Goal: Task Accomplishment & Management: Manage account settings

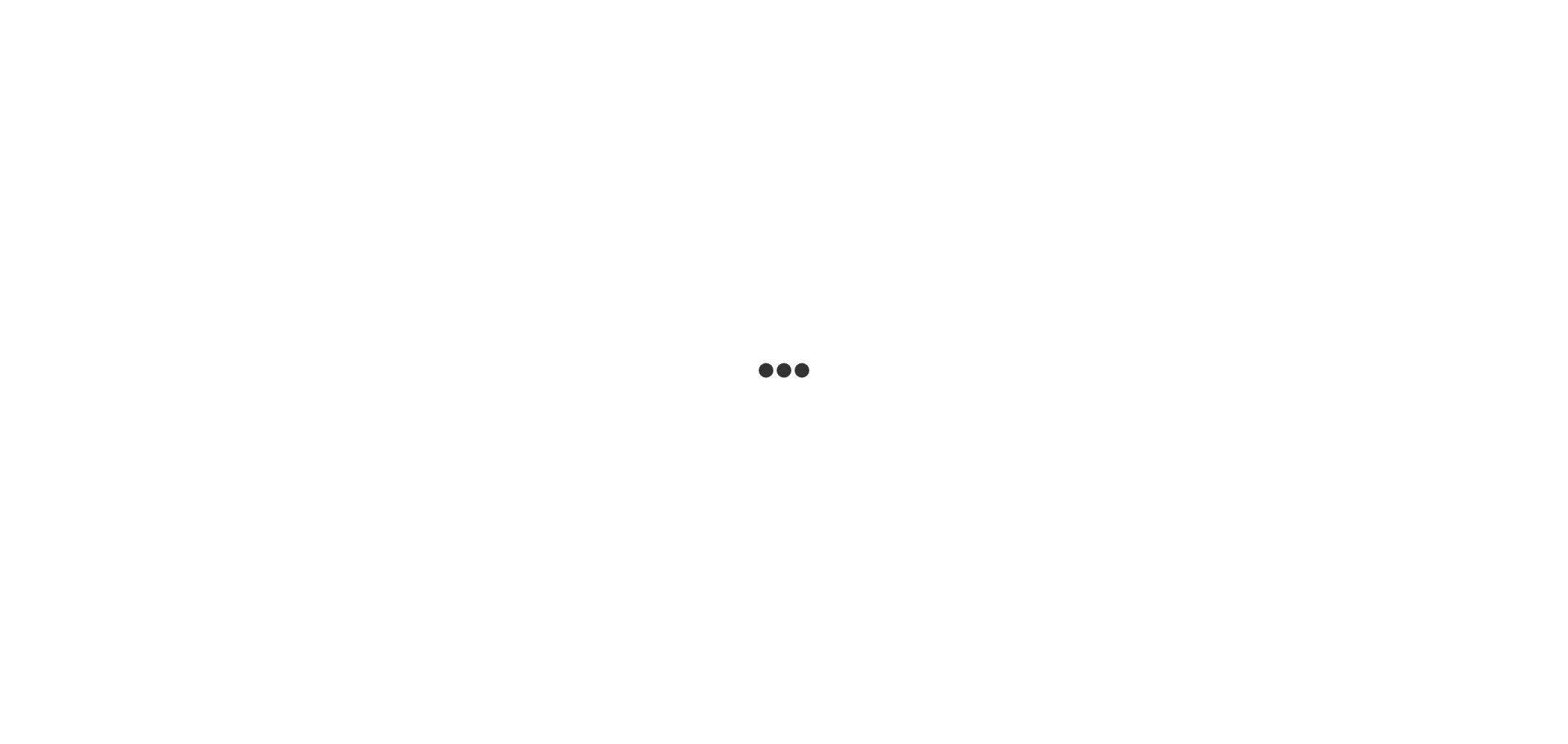
select select "**"
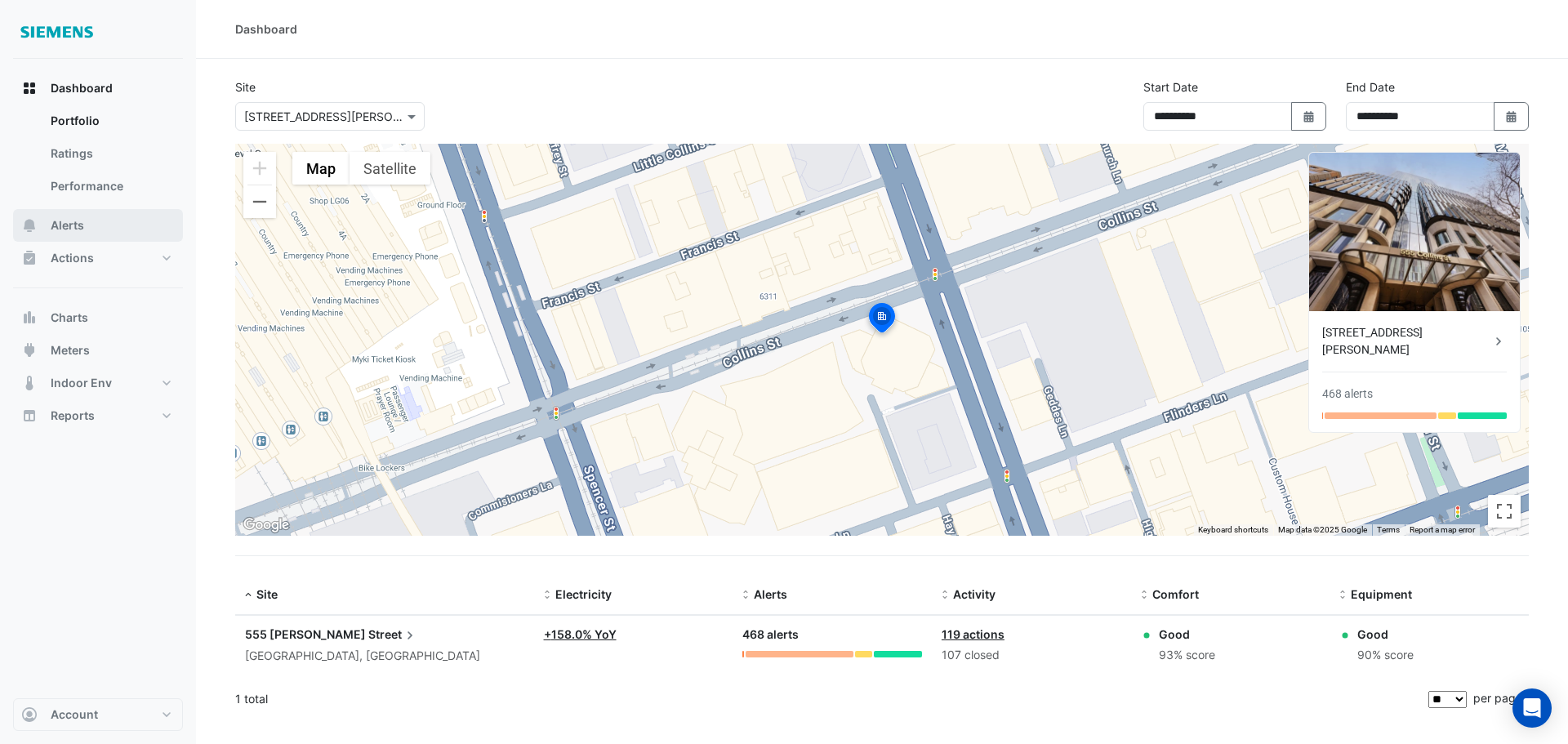
click at [94, 236] on button "Alerts" at bounding box center [98, 226] width 170 height 33
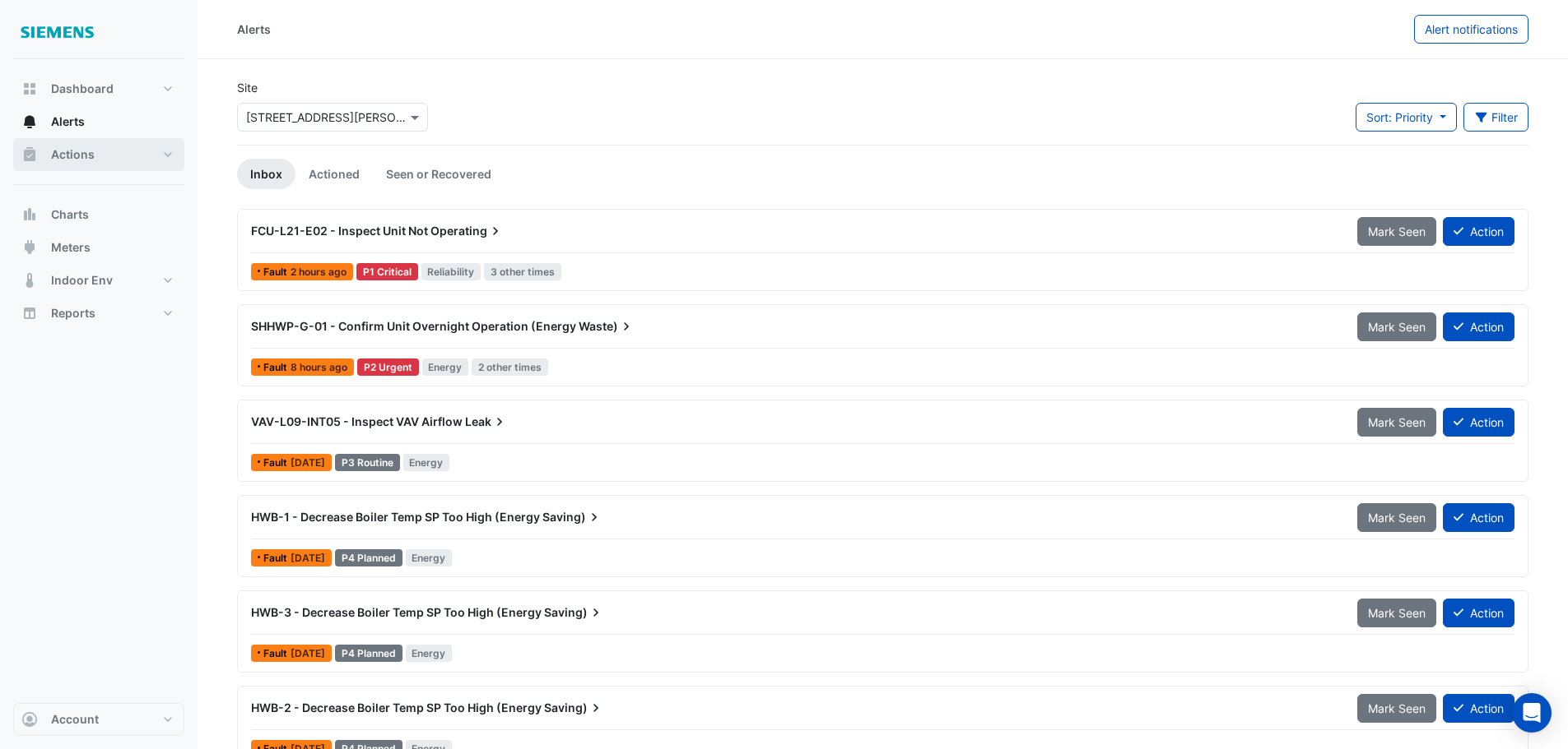
click at [85, 166] on button "Actions" at bounding box center [99, 155] width 171 height 33
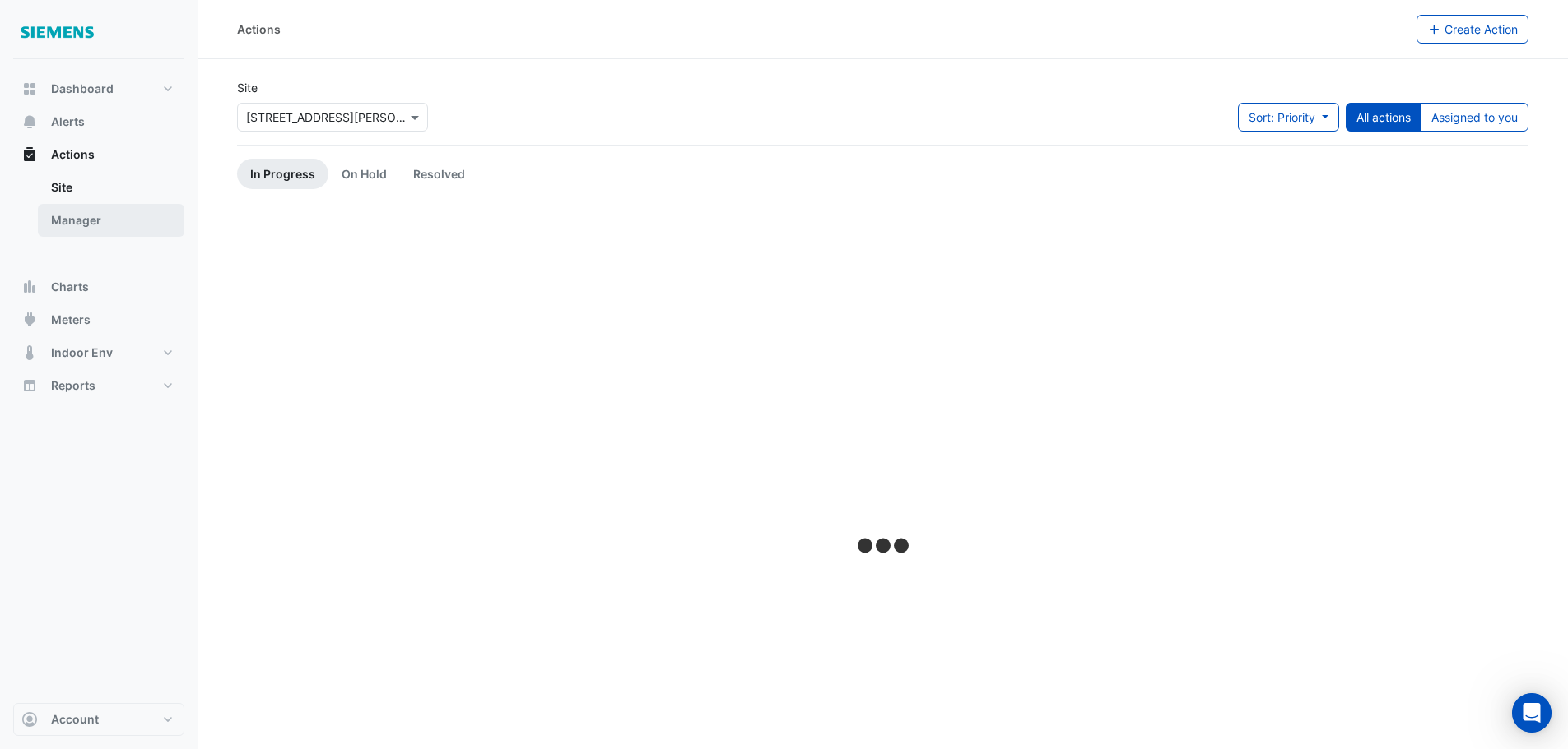
click at [102, 219] on link "Manager" at bounding box center [111, 220] width 146 height 33
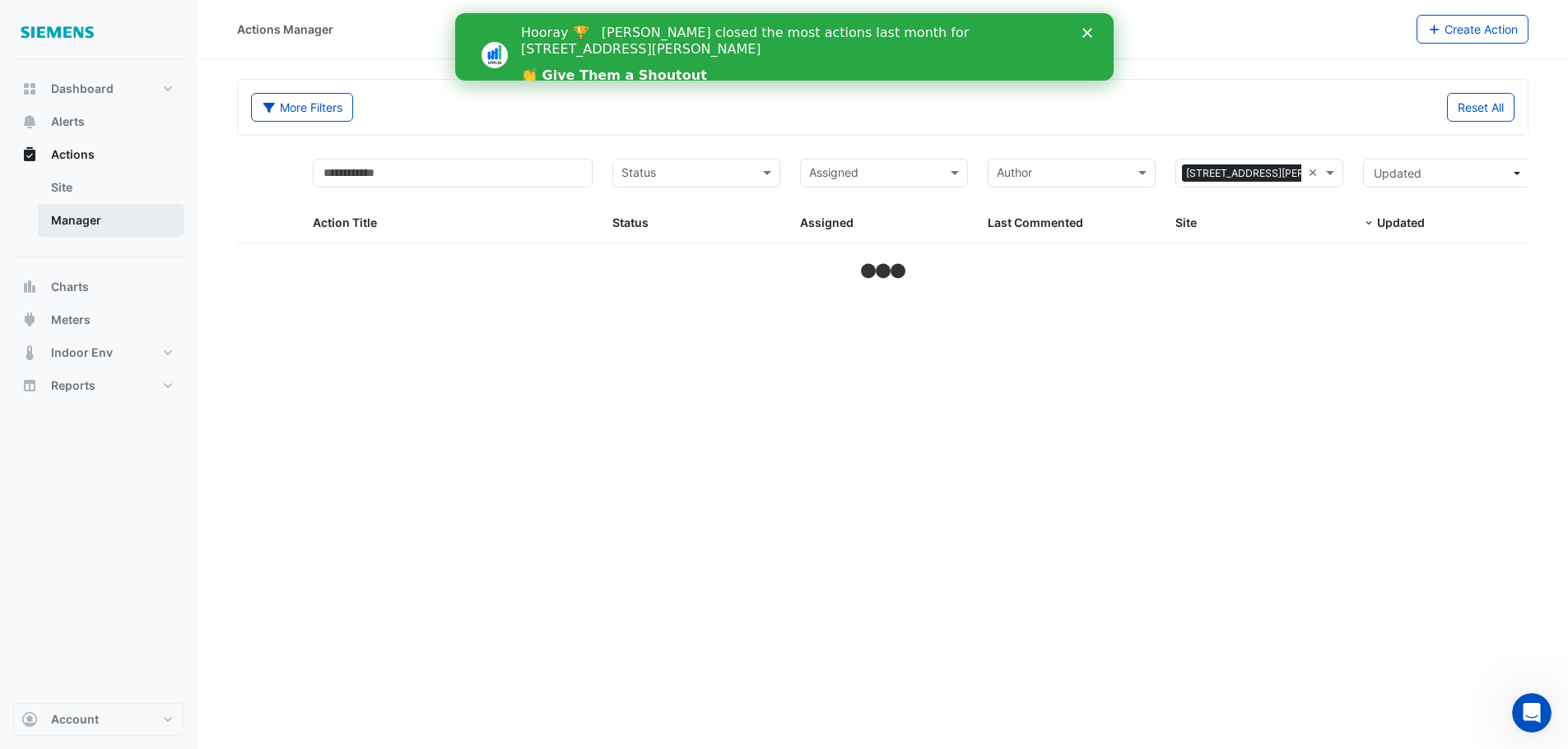
select select "**"
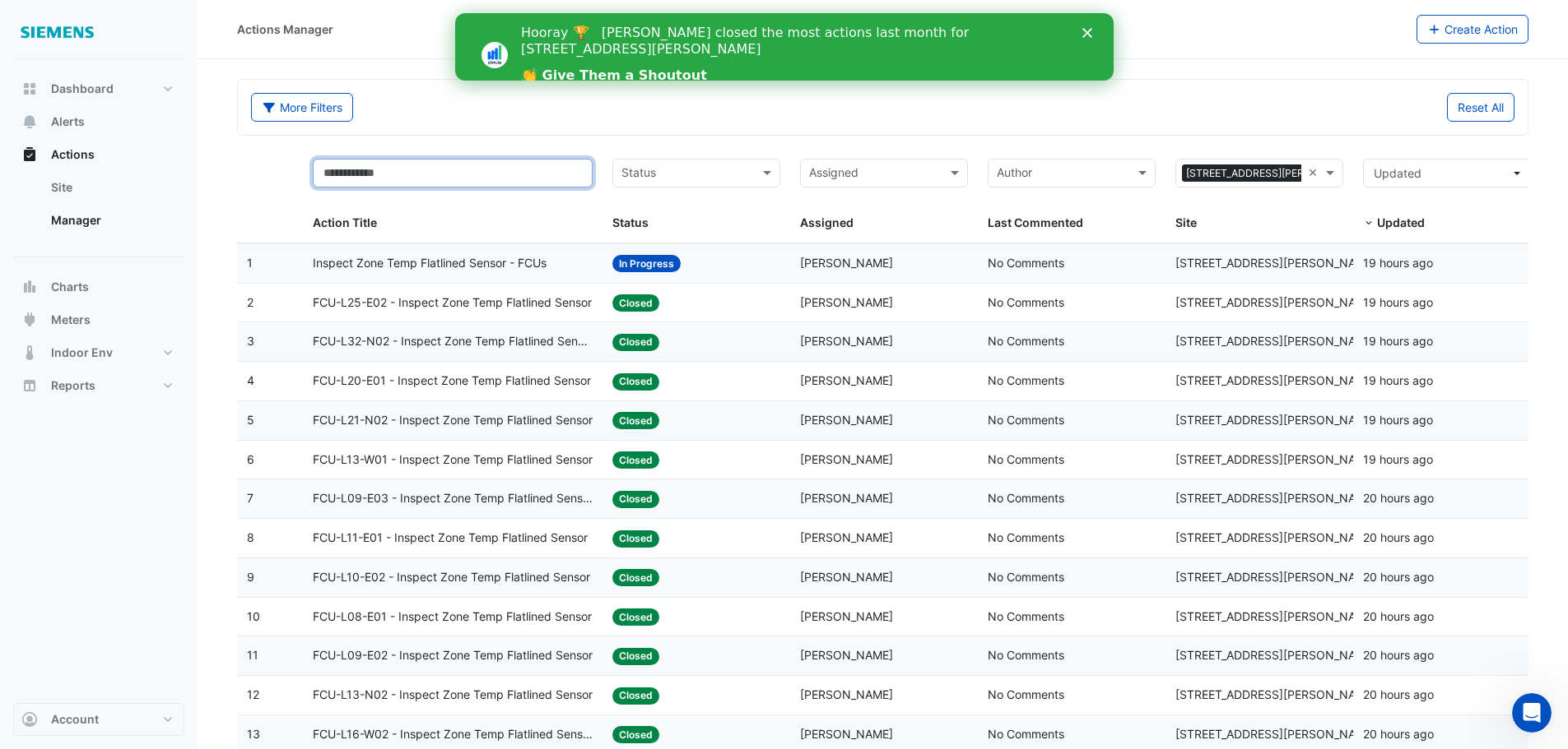
click at [379, 167] on input "text" at bounding box center [453, 173] width 281 height 29
click at [441, 263] on span "Inspect Zone Temp Flatlined Sensor - FCUs" at bounding box center [430, 263] width 233 height 19
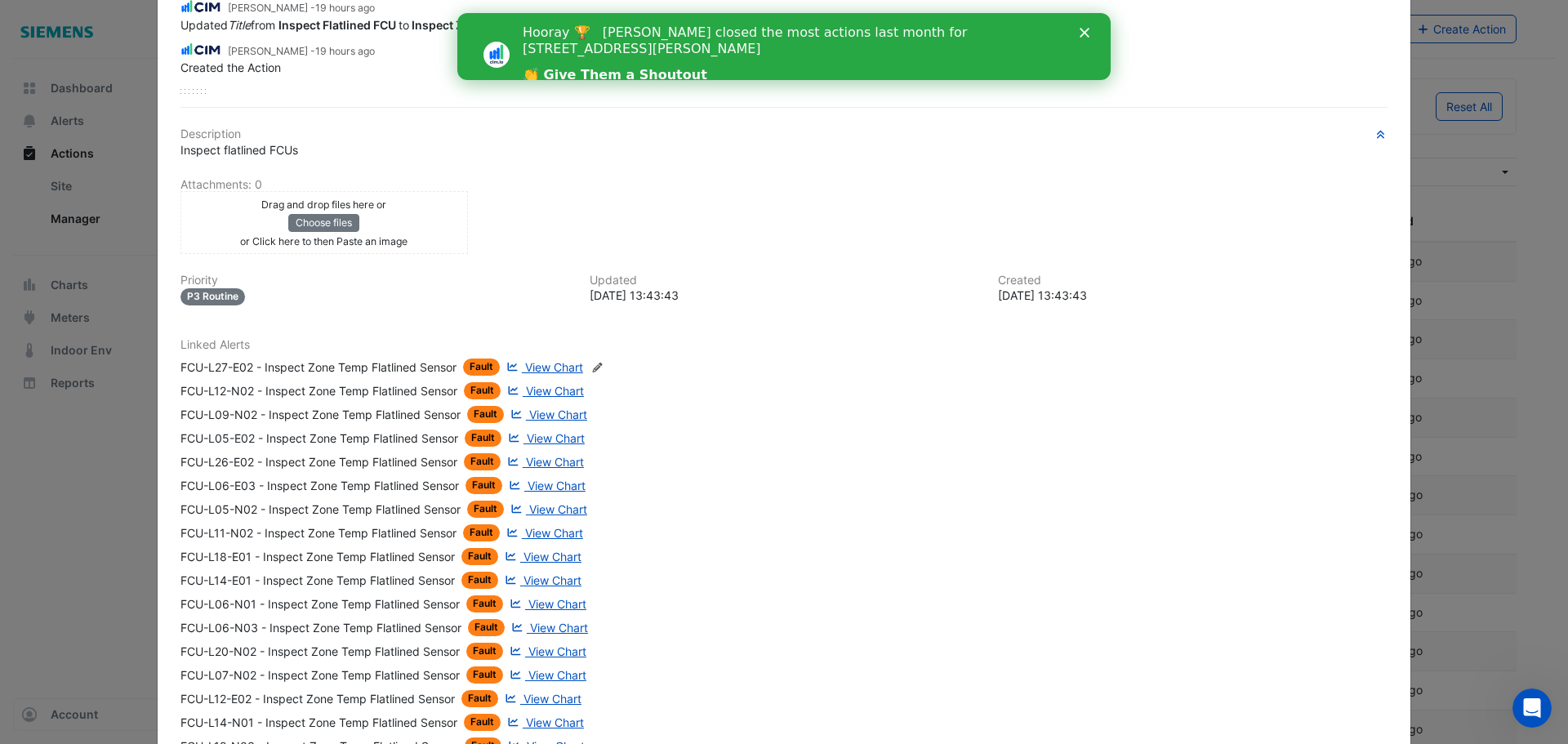
scroll to position [327, 0]
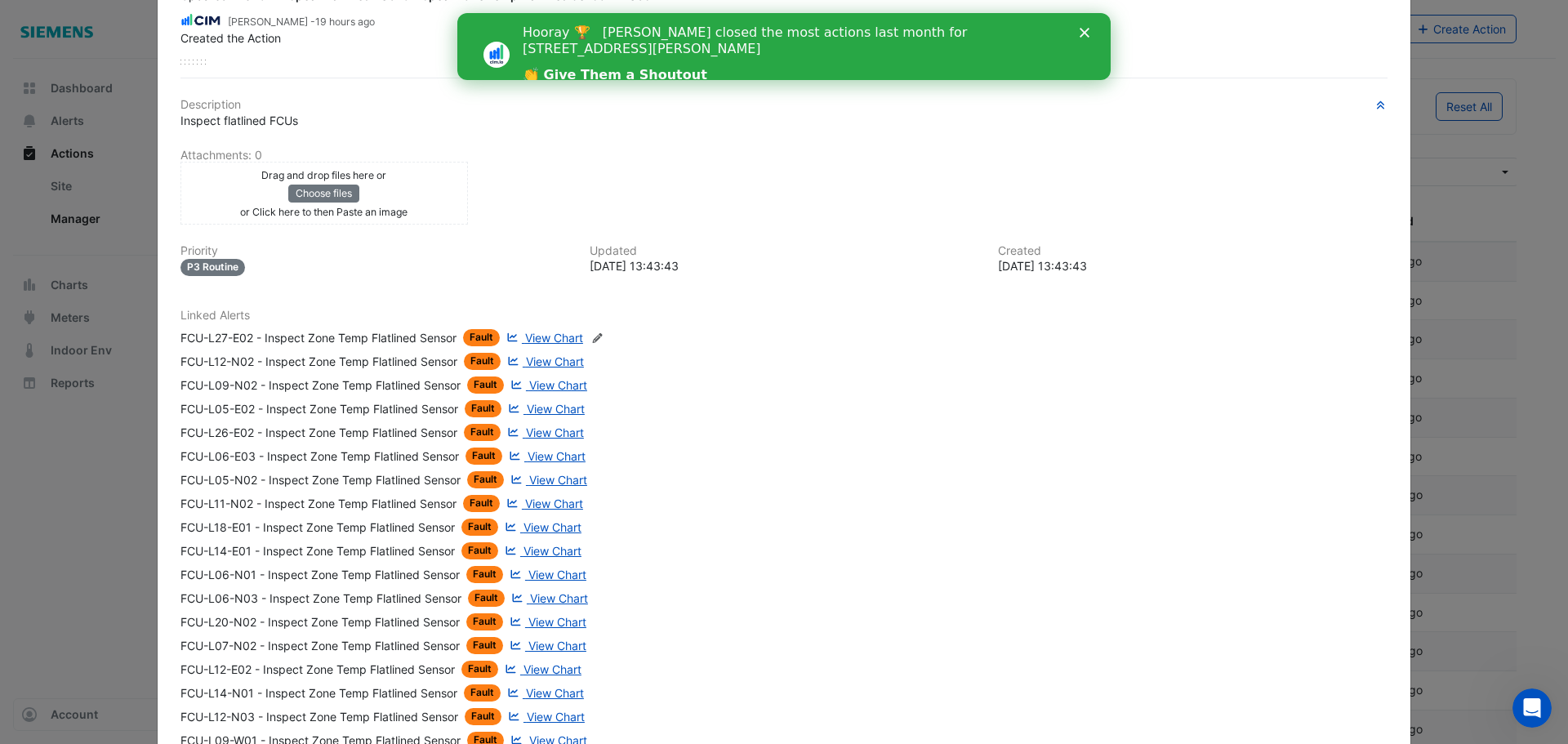
click at [395, 575] on div "FCU-L06-N01 - Inspect Zone Temp Flatlined Sensor" at bounding box center [320, 575] width 280 height 17
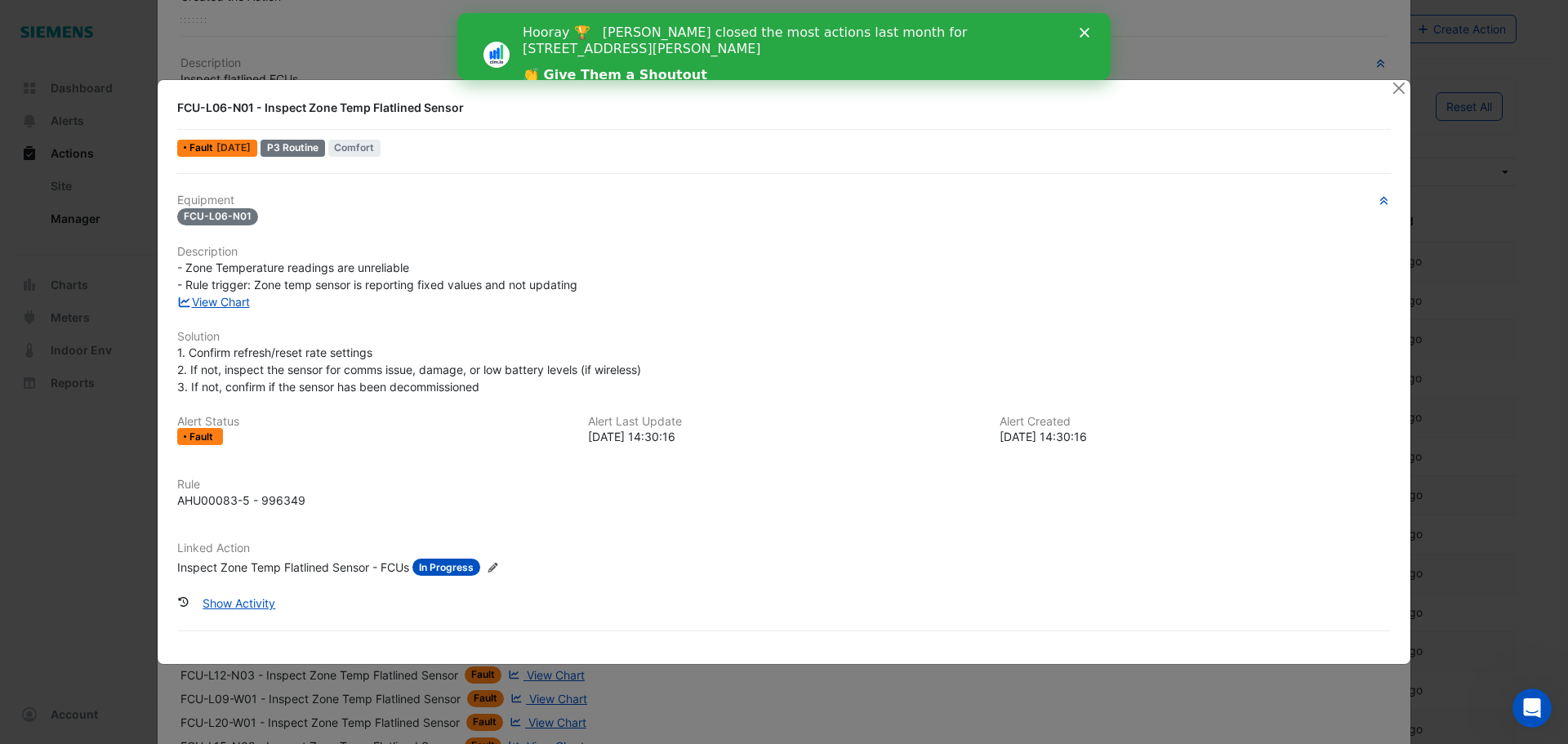
scroll to position [285, 0]
click at [260, 608] on button "Show Activity" at bounding box center [238, 602] width 93 height 28
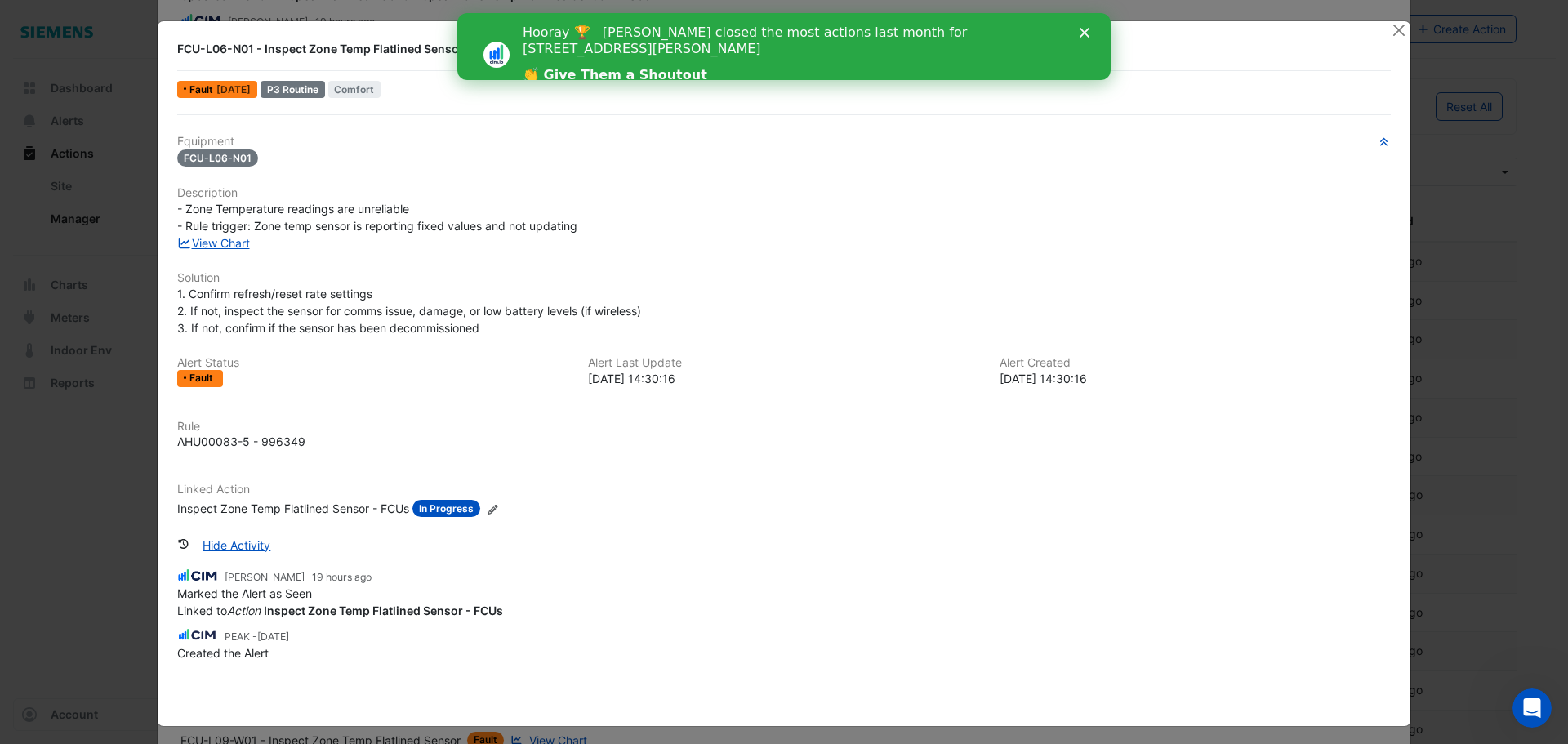
scroll to position [0, 0]
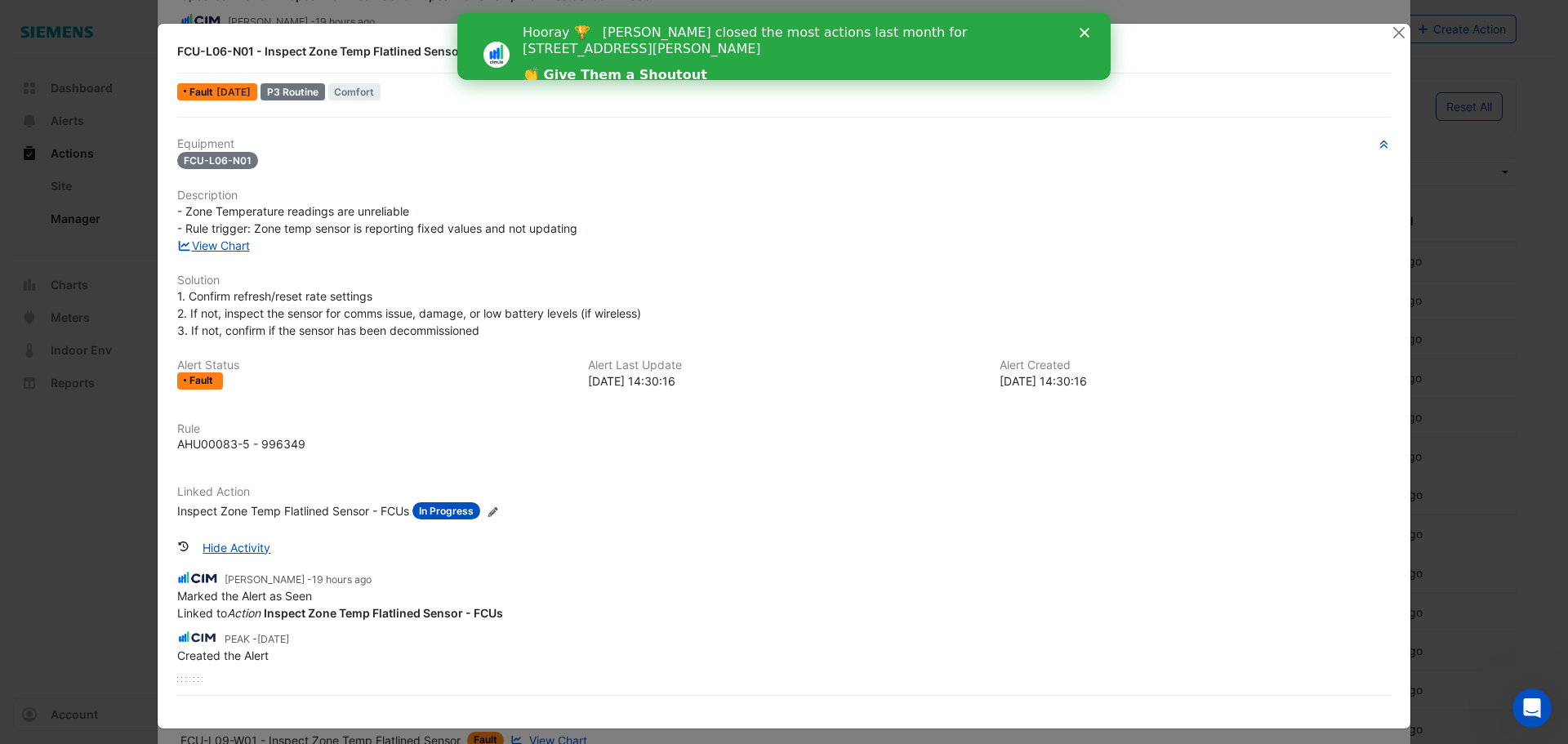
click at [1085, 30] on icon "Close" at bounding box center [1084, 32] width 9 height 9
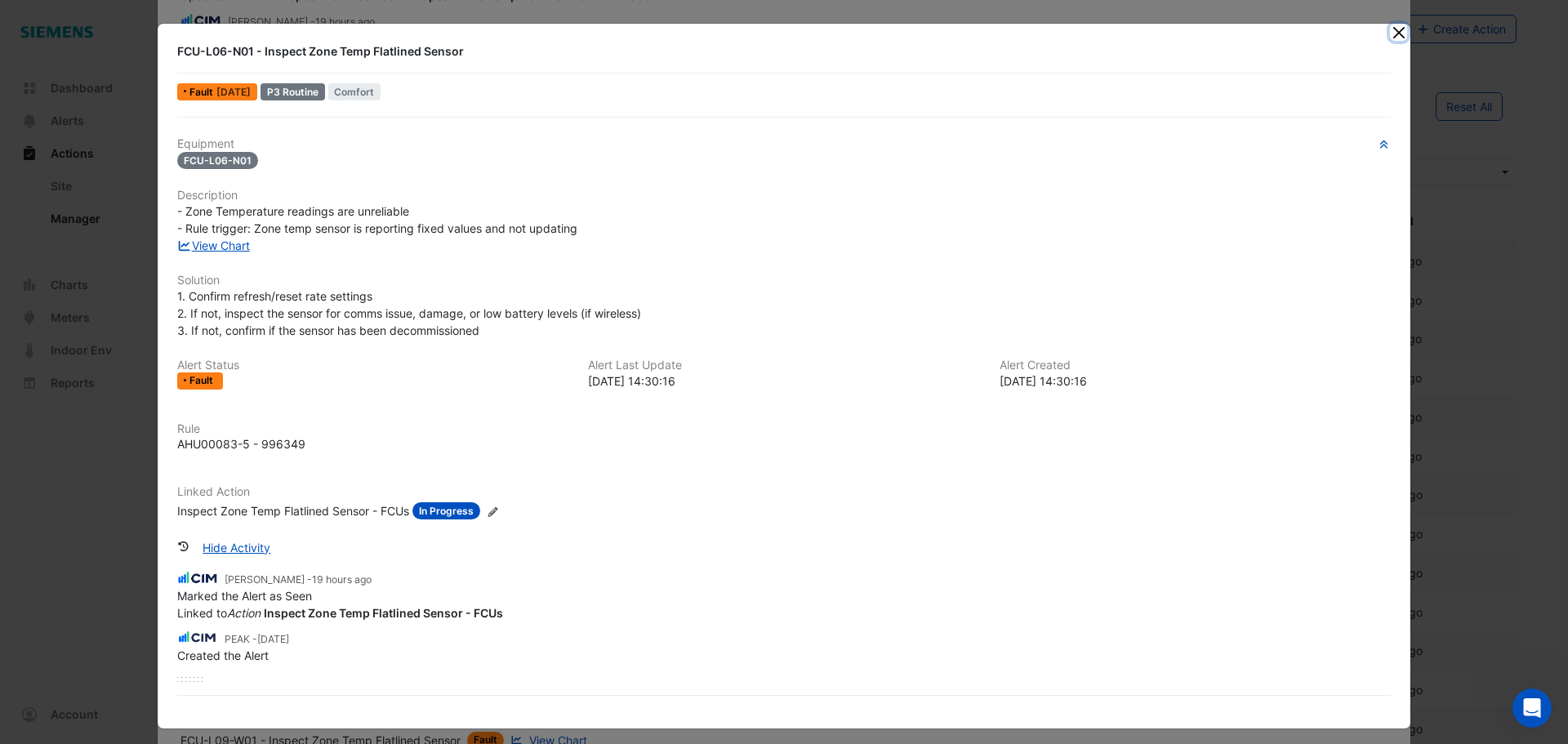
click at [1397, 33] on button "Close" at bounding box center [1398, 33] width 17 height 17
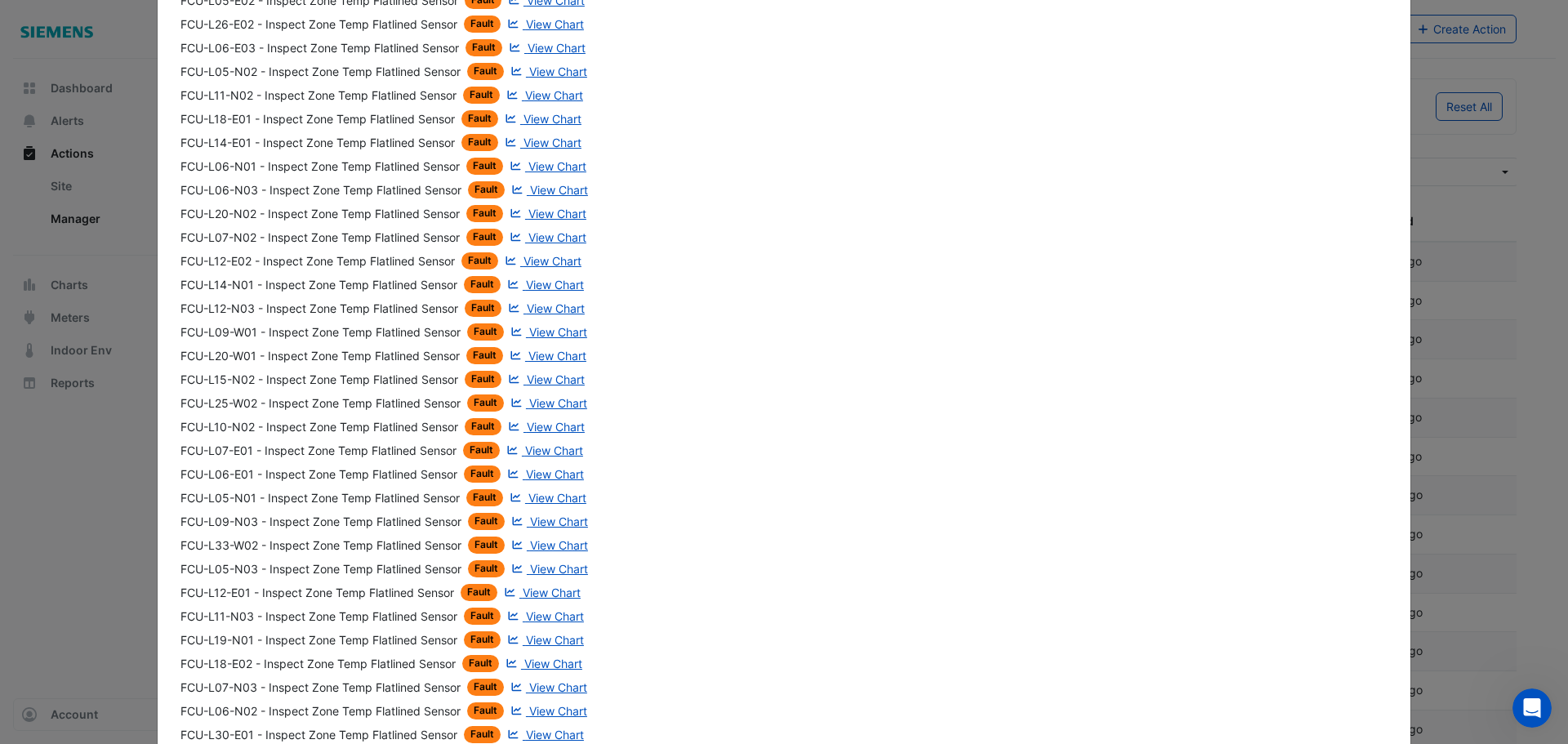
scroll to position [857, 0]
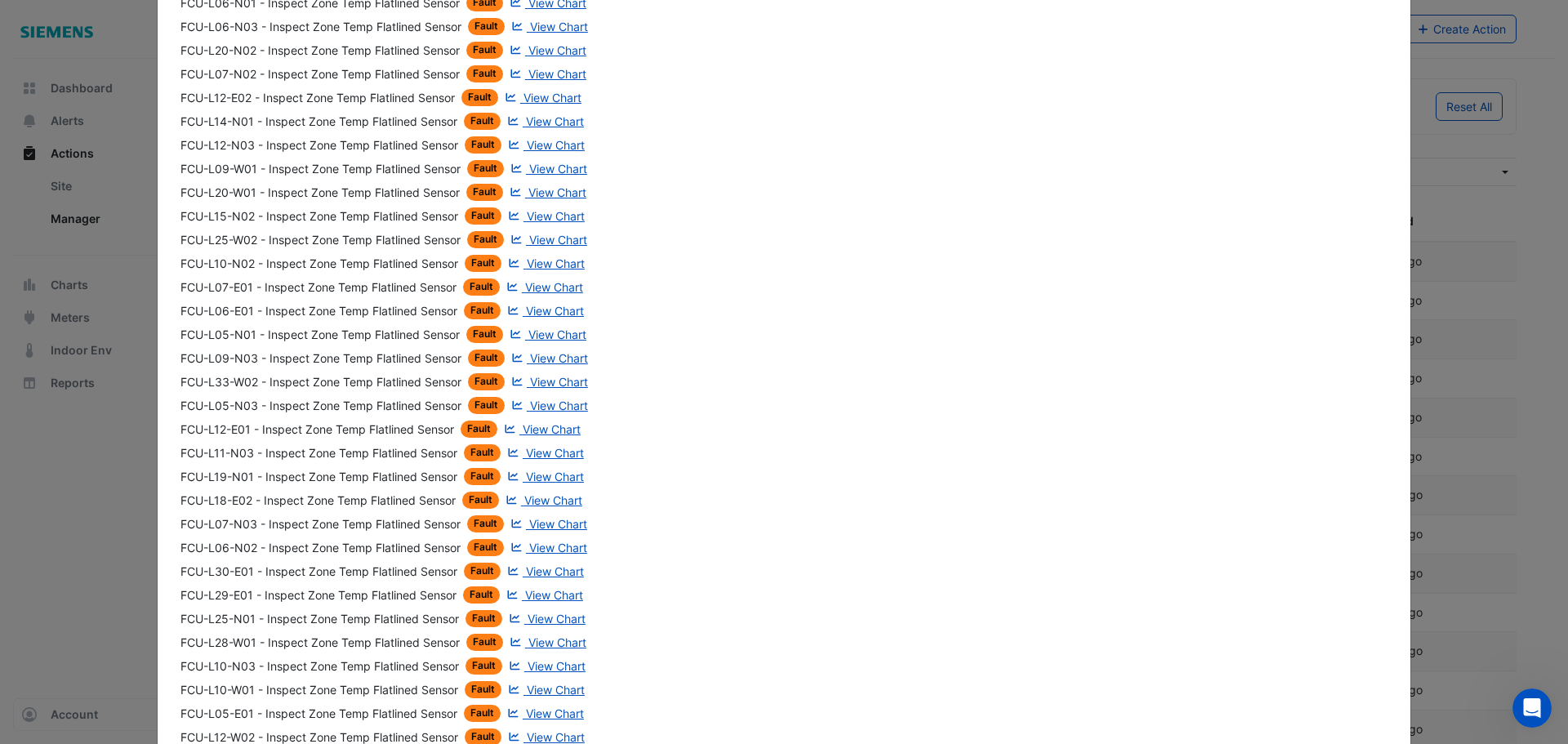
click at [238, 547] on div "FCU-L06-N02 - Inspect Zone Temp Flatlined Sensor" at bounding box center [320, 547] width 280 height 17
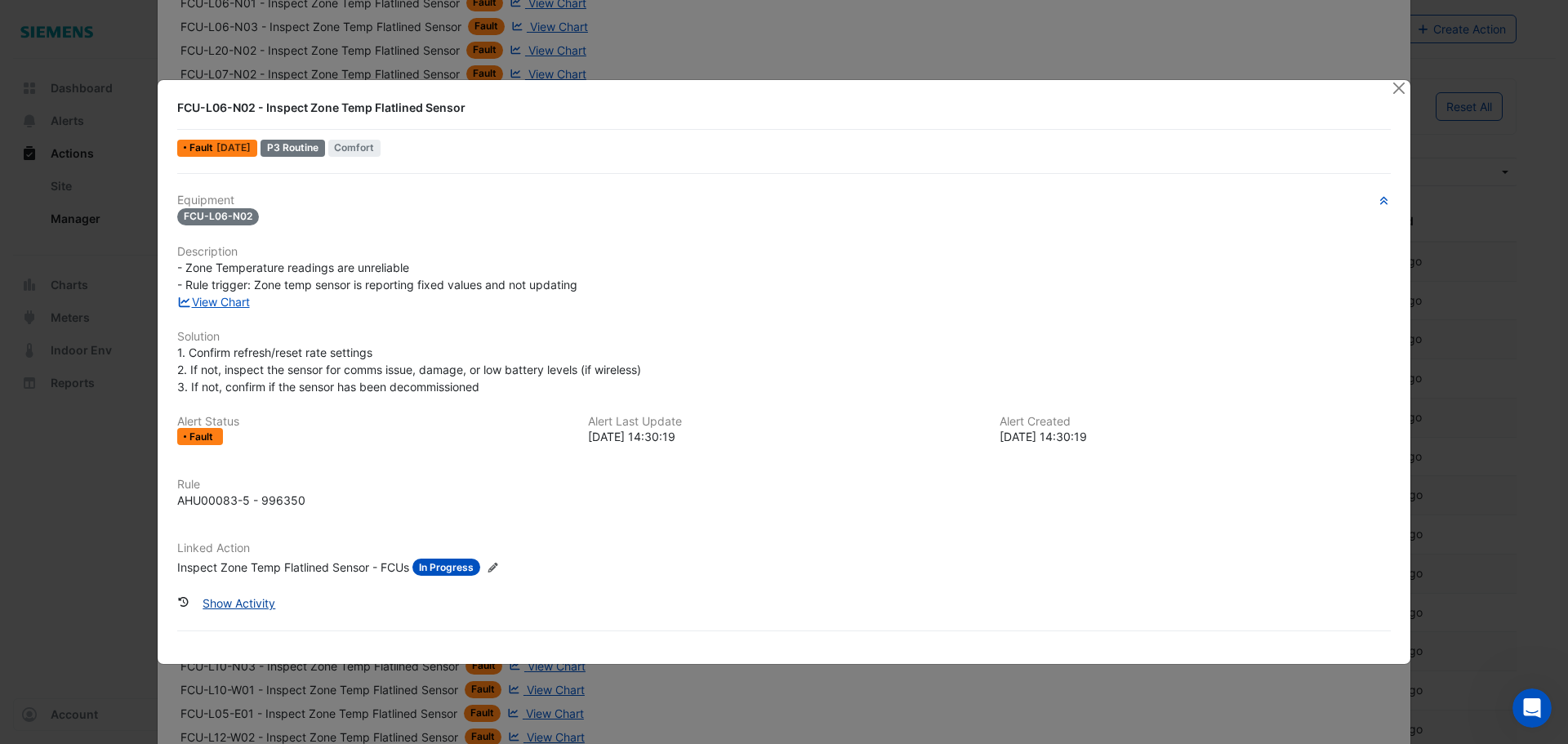
click at [248, 602] on button "Show Activity" at bounding box center [238, 602] width 93 height 28
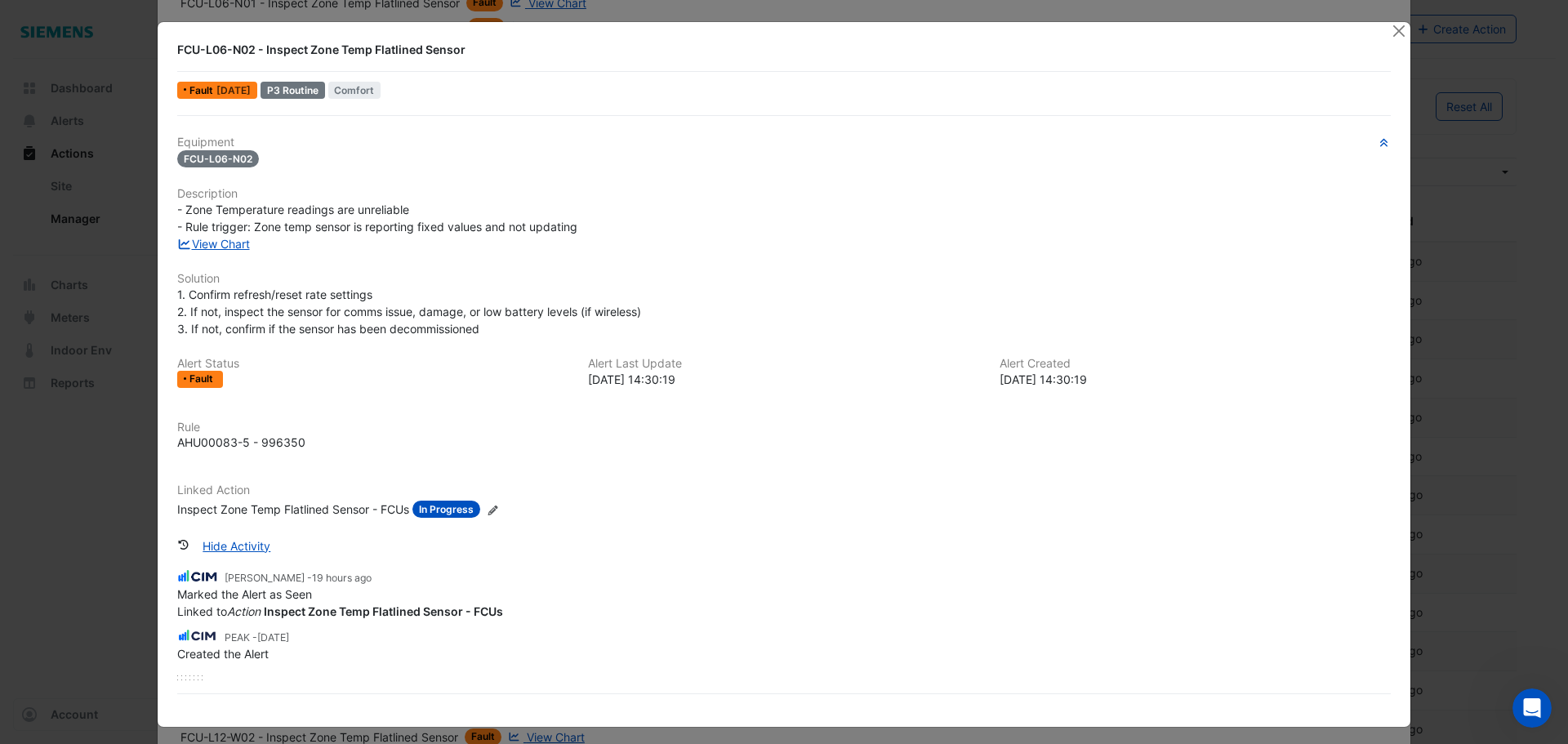
scroll to position [0, 0]
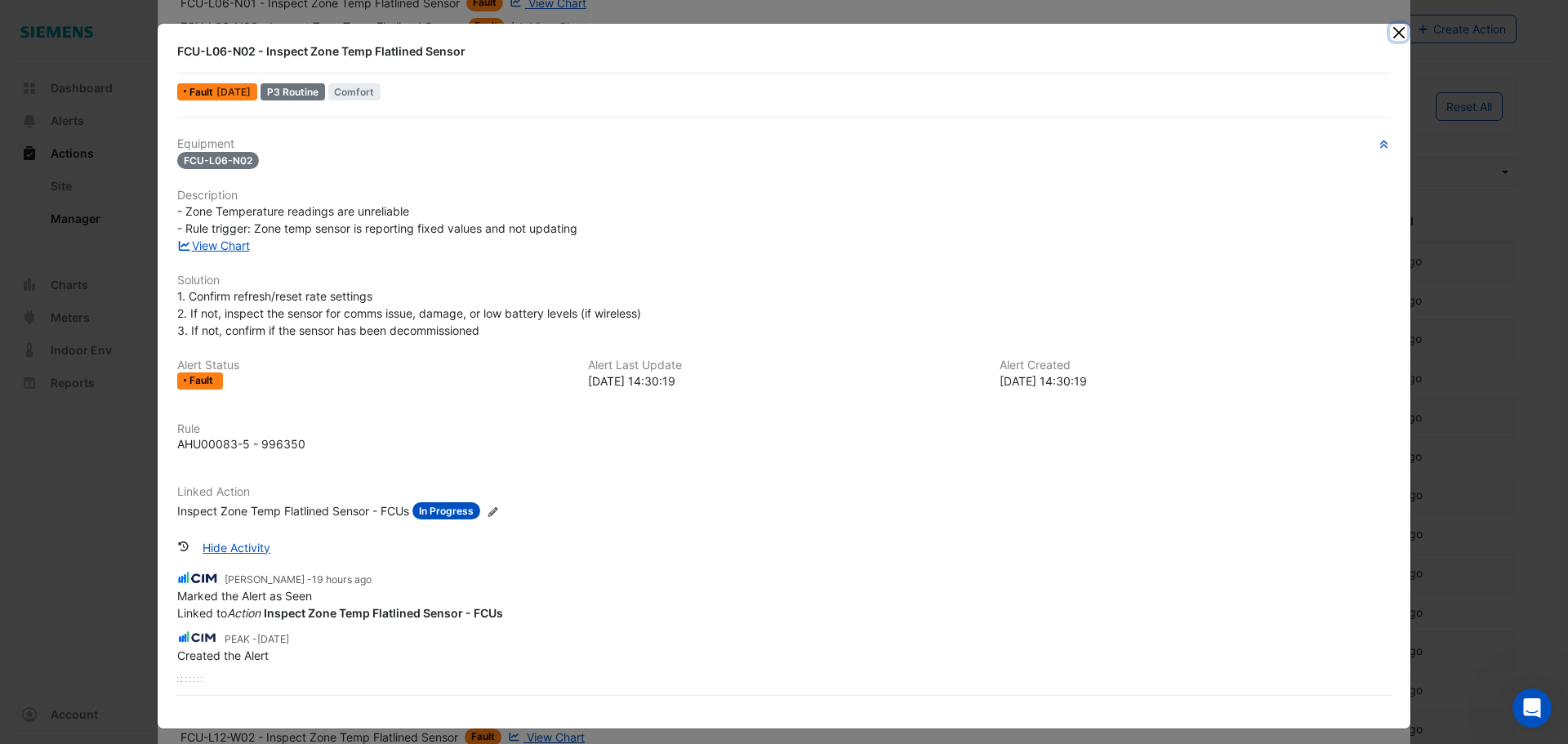
click at [1390, 32] on button "Close" at bounding box center [1398, 33] width 17 height 17
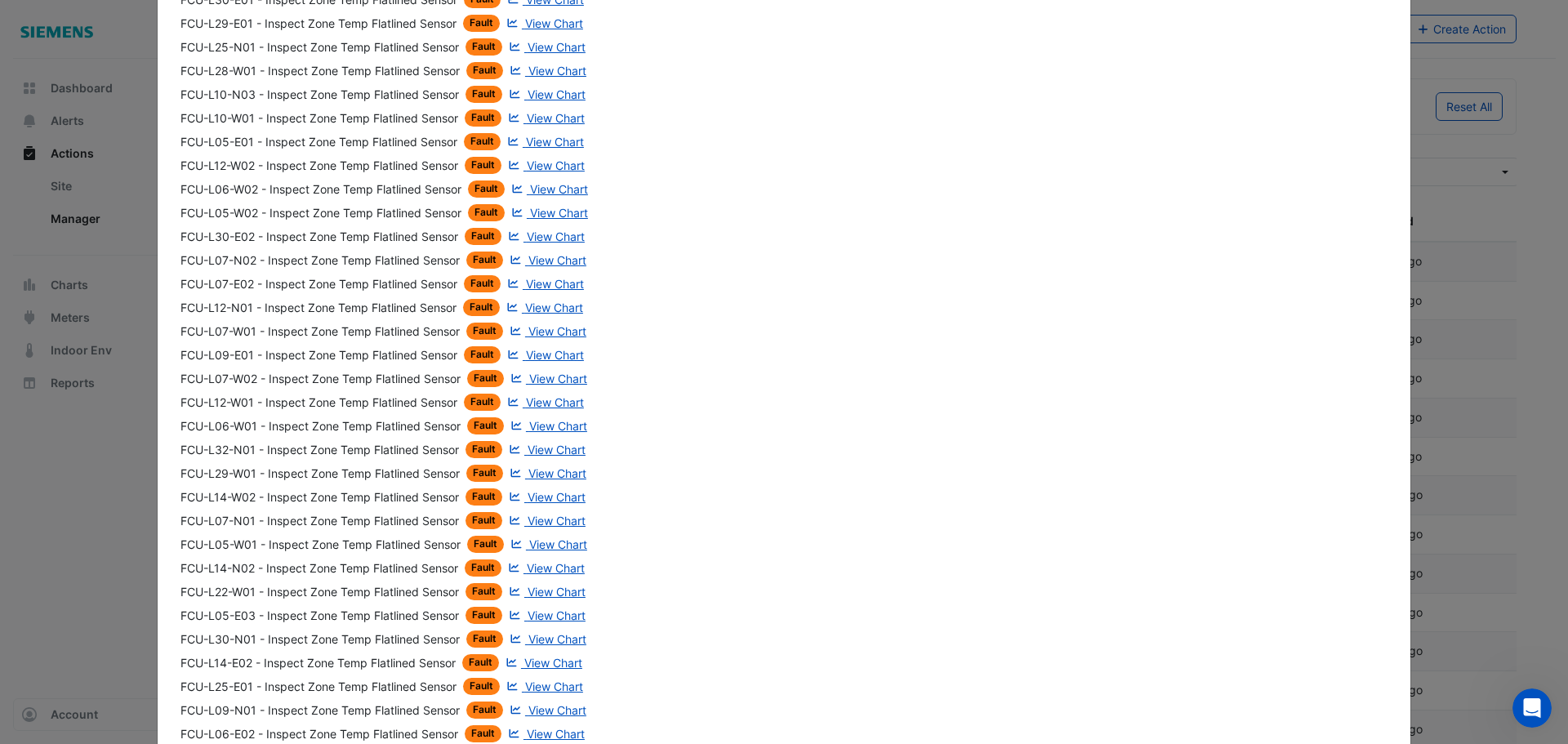
scroll to position [1510, 0]
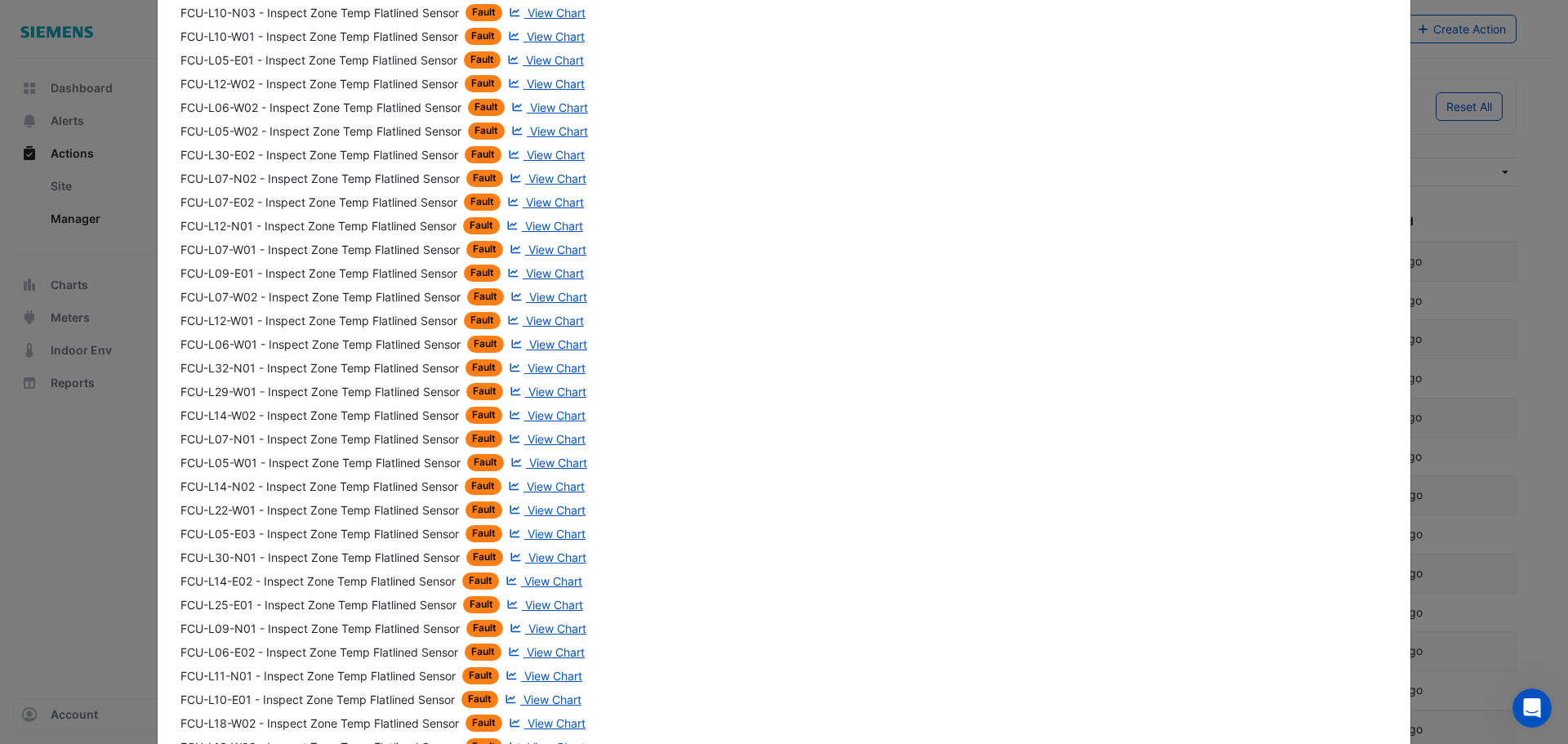
click at [234, 650] on div "FCU-L06-E02 - Inspect Zone Temp Flatlined Sensor" at bounding box center [319, 652] width 278 height 17
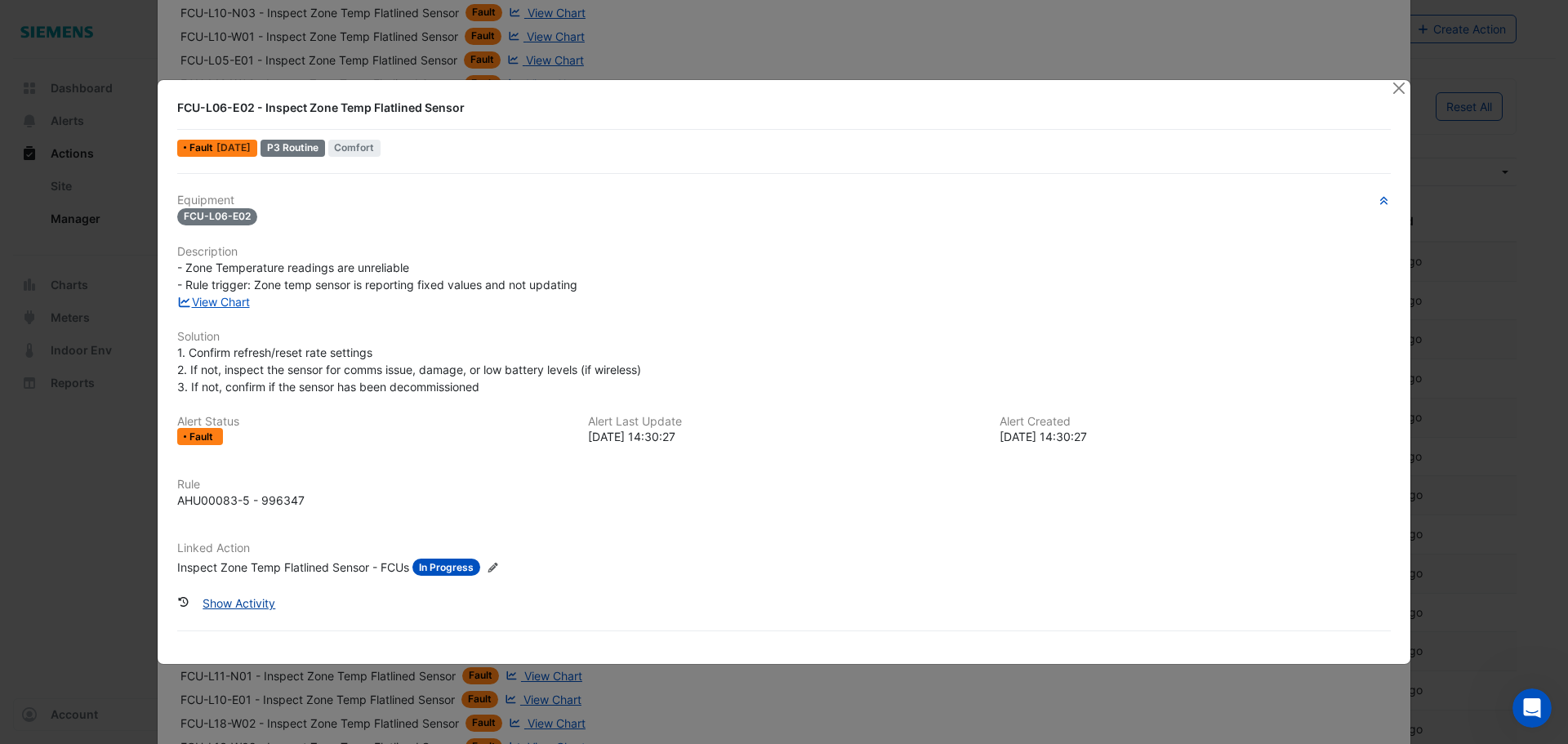
click at [240, 599] on button "Show Activity" at bounding box center [238, 602] width 93 height 28
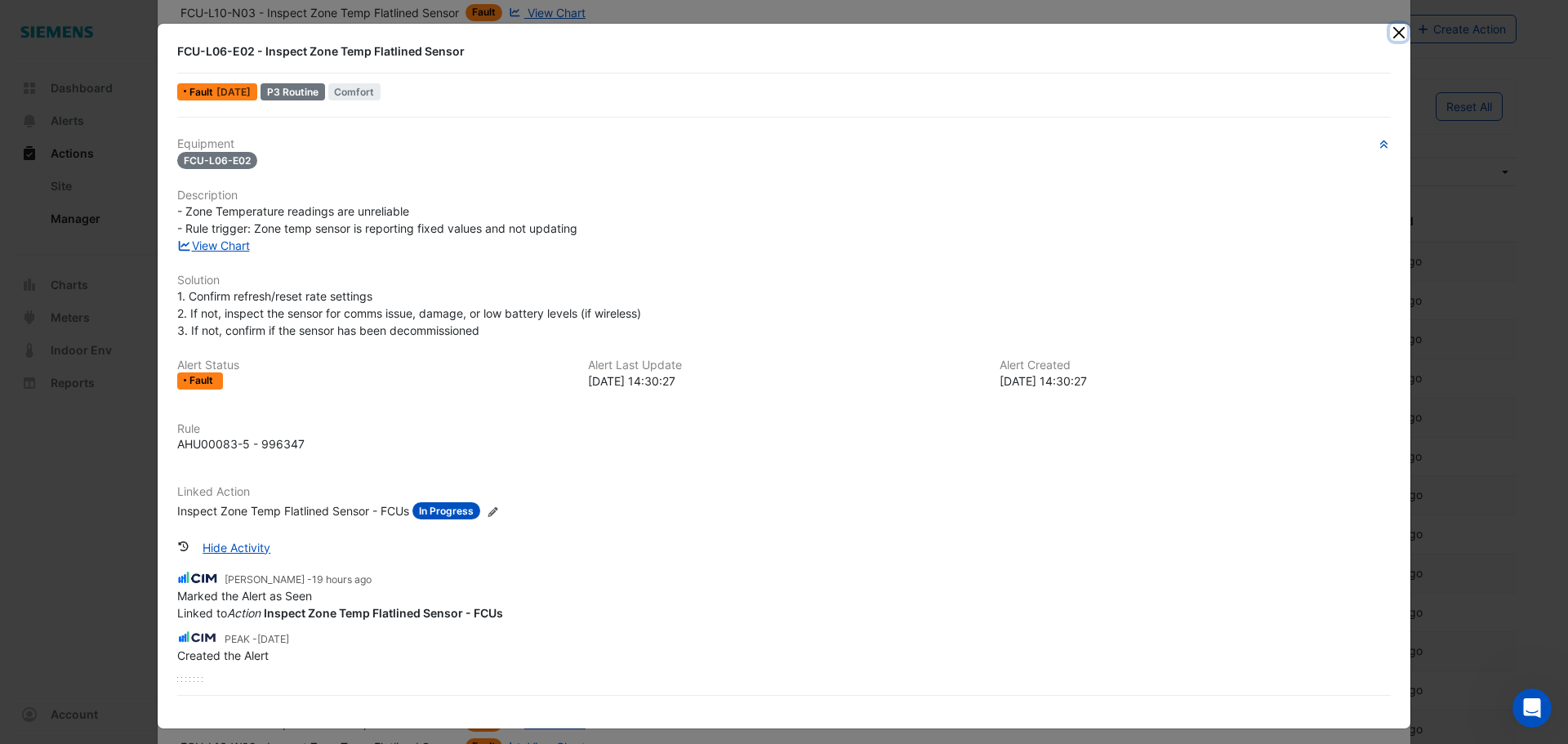
click at [1390, 34] on button "Close" at bounding box center [1398, 33] width 17 height 17
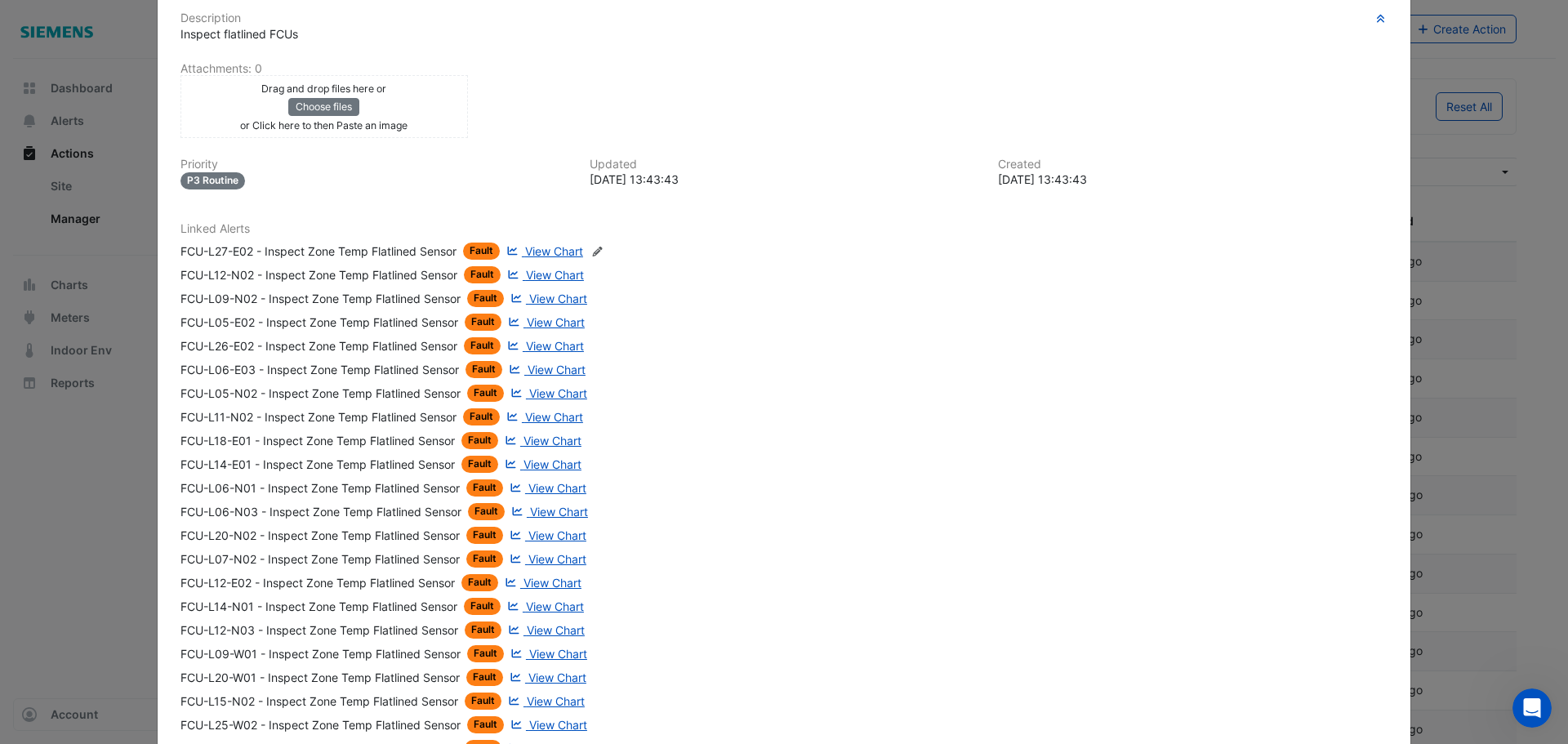
scroll to position [366, 0]
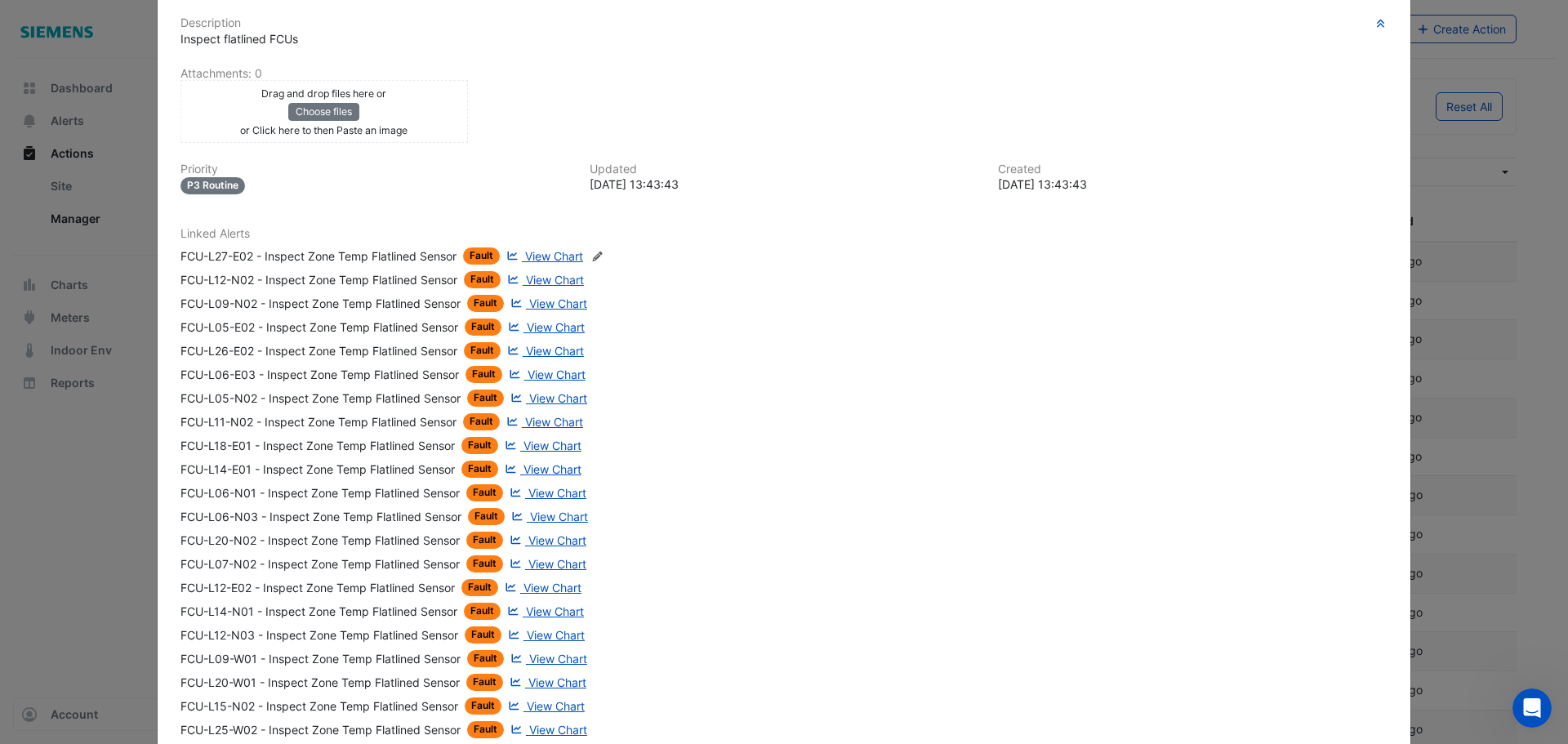
click at [227, 378] on div "FCU-L06-E03 - Inspect Zone Temp Flatlined Sensor" at bounding box center [319, 375] width 279 height 17
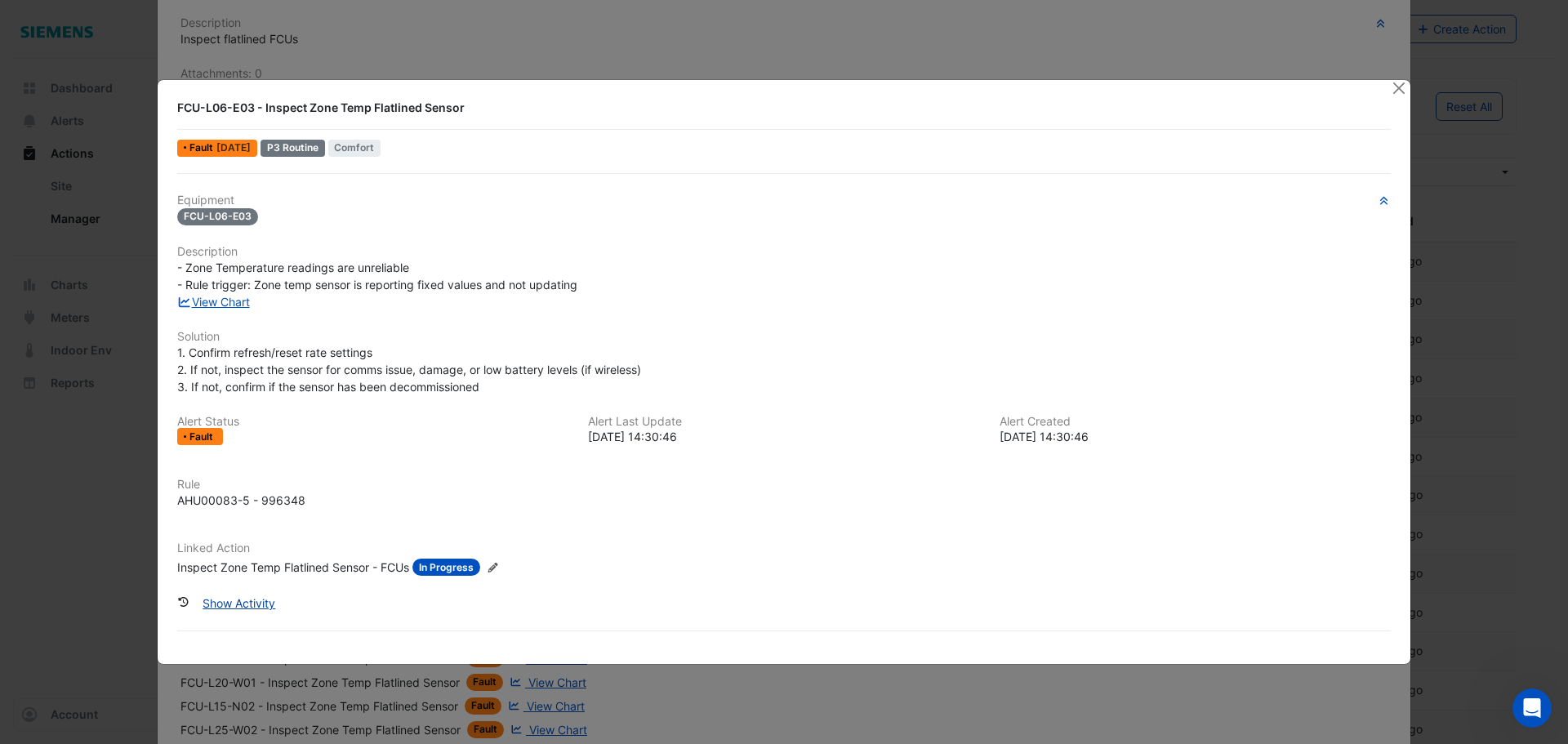
click at [249, 602] on button "Show Activity" at bounding box center [238, 602] width 93 height 28
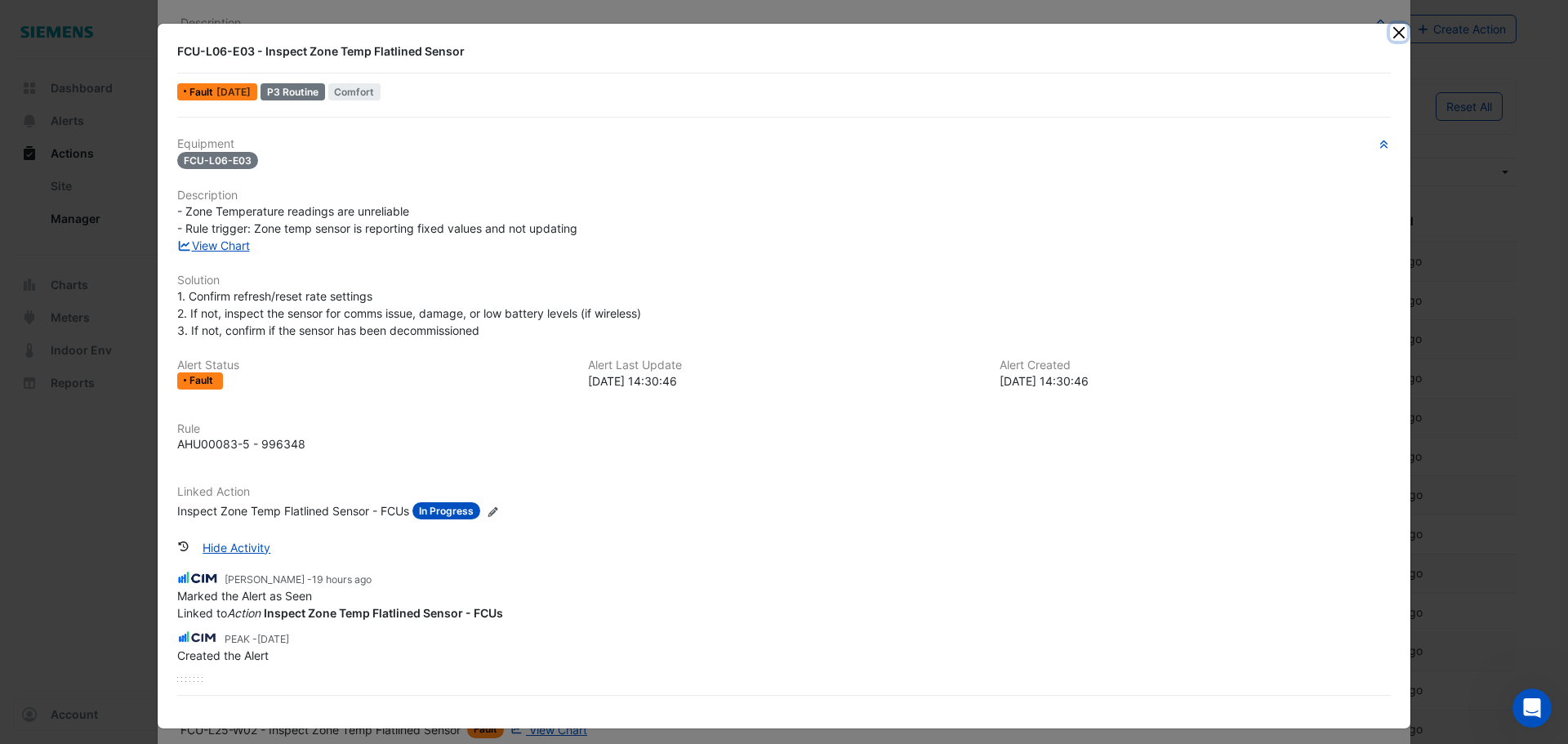
click at [1393, 35] on button "Close" at bounding box center [1398, 33] width 17 height 17
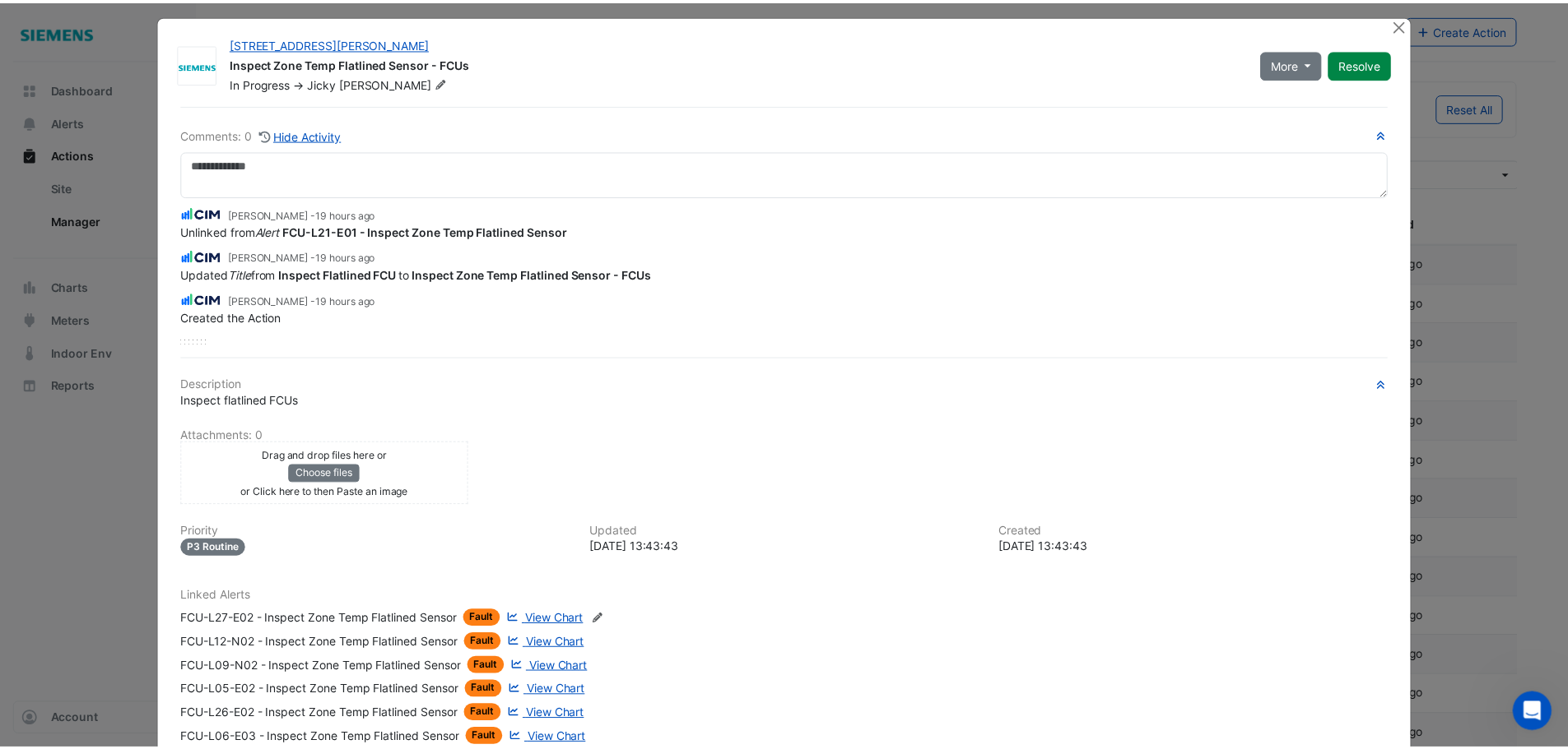
scroll to position [0, 0]
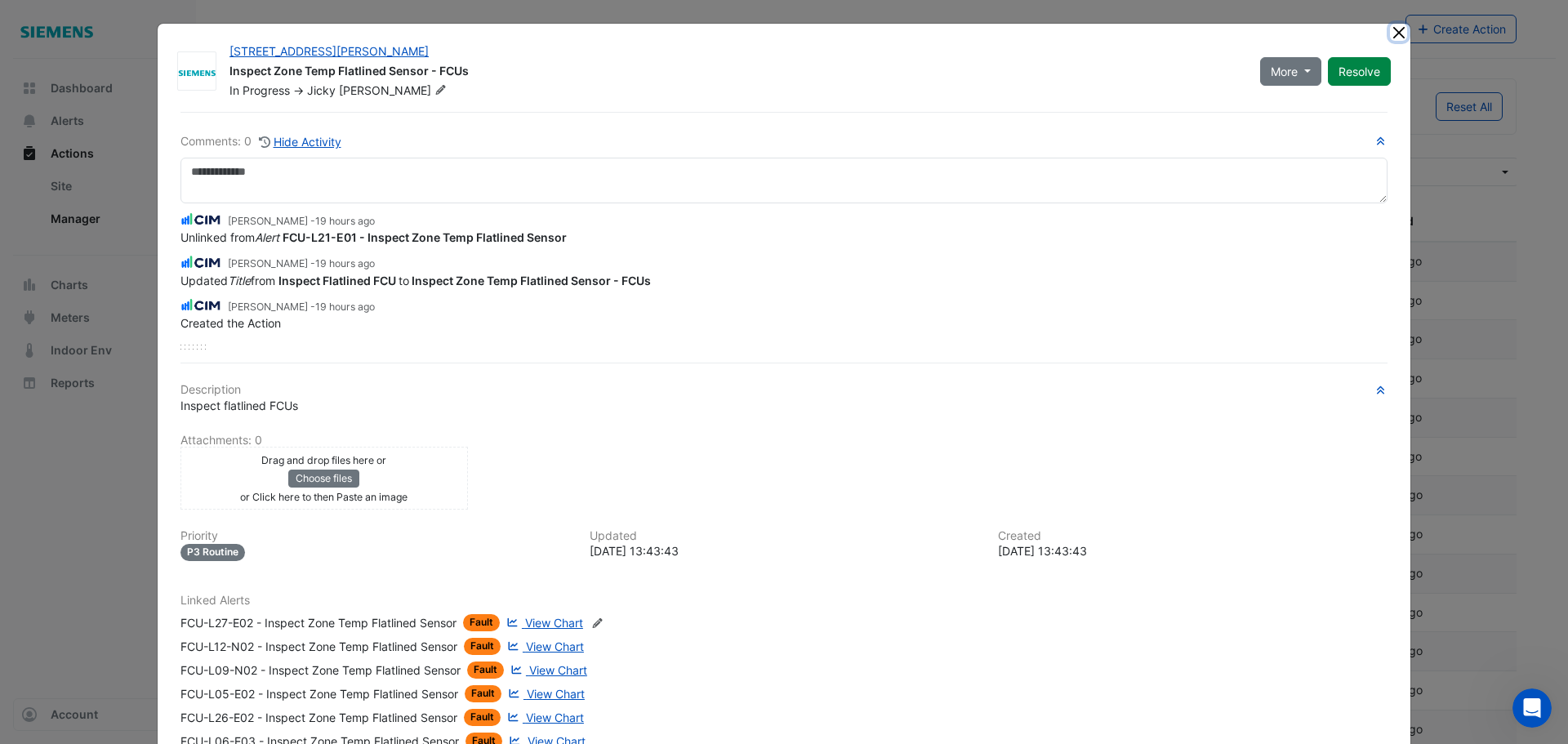
click at [1392, 28] on button "Close" at bounding box center [1398, 33] width 17 height 17
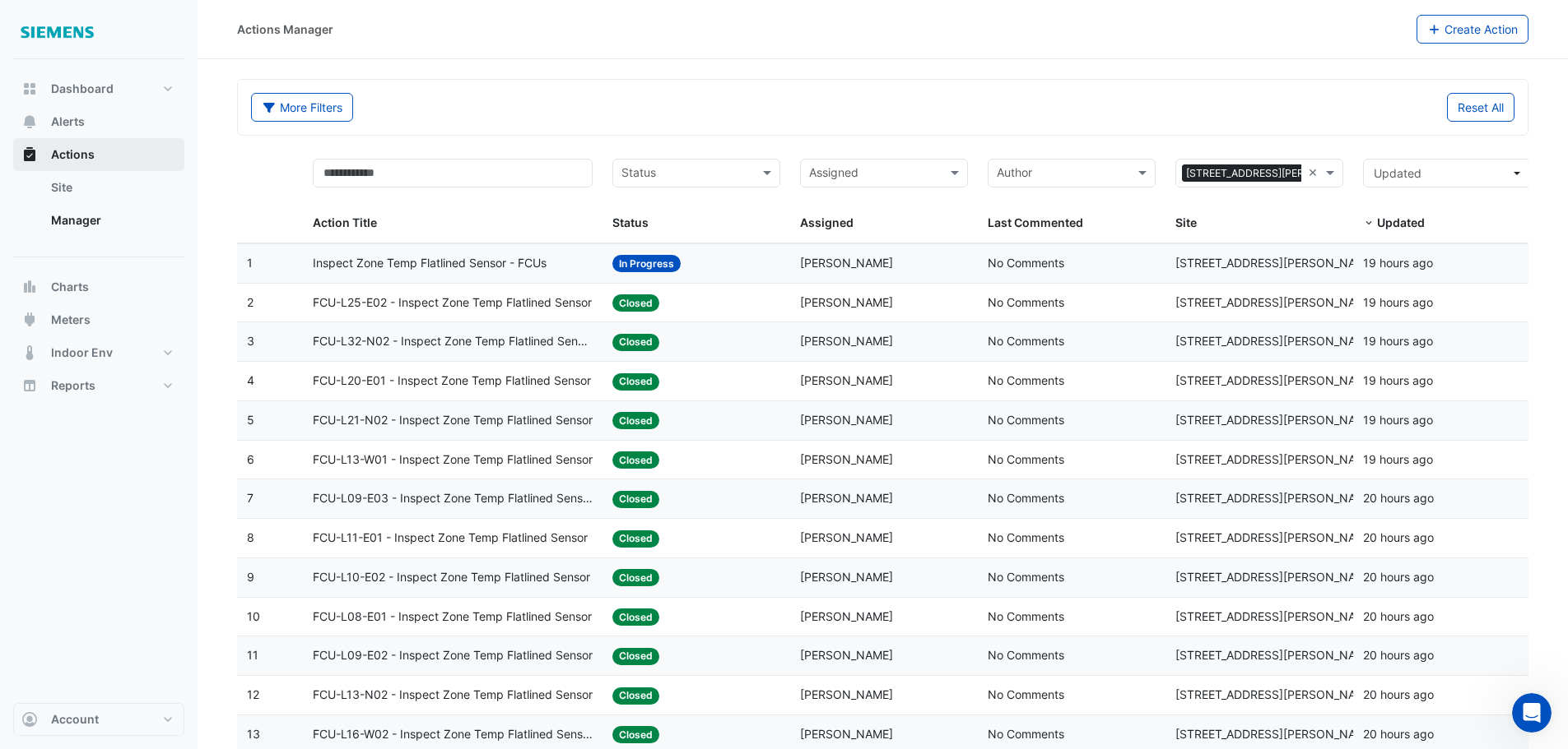
click at [67, 160] on span "Actions" at bounding box center [73, 154] width 43 height 16
click at [77, 161] on span "Actions" at bounding box center [73, 154] width 43 height 16
click at [71, 122] on span "Alerts" at bounding box center [67, 121] width 34 height 16
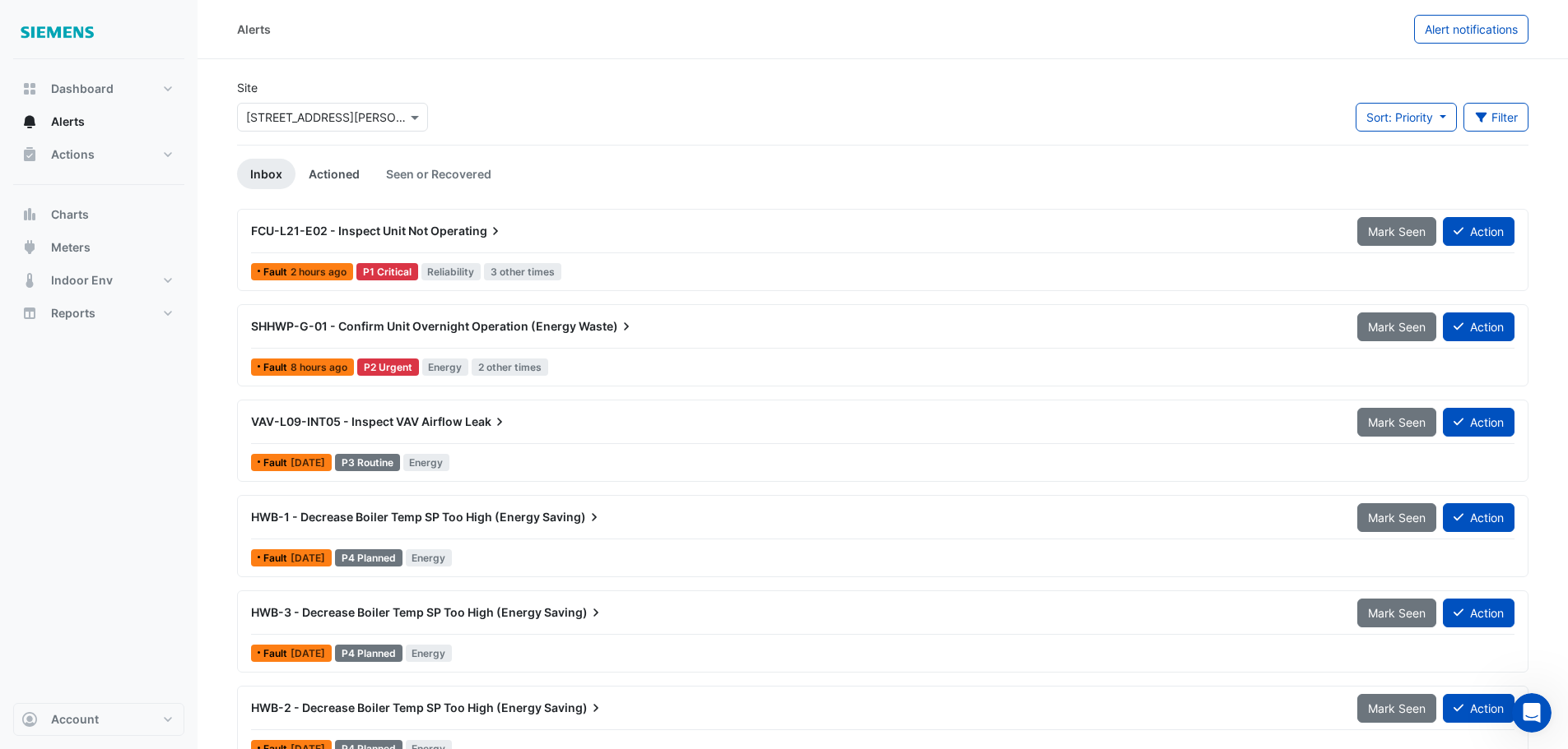
click at [335, 174] on link "Actioned" at bounding box center [334, 174] width 77 height 30
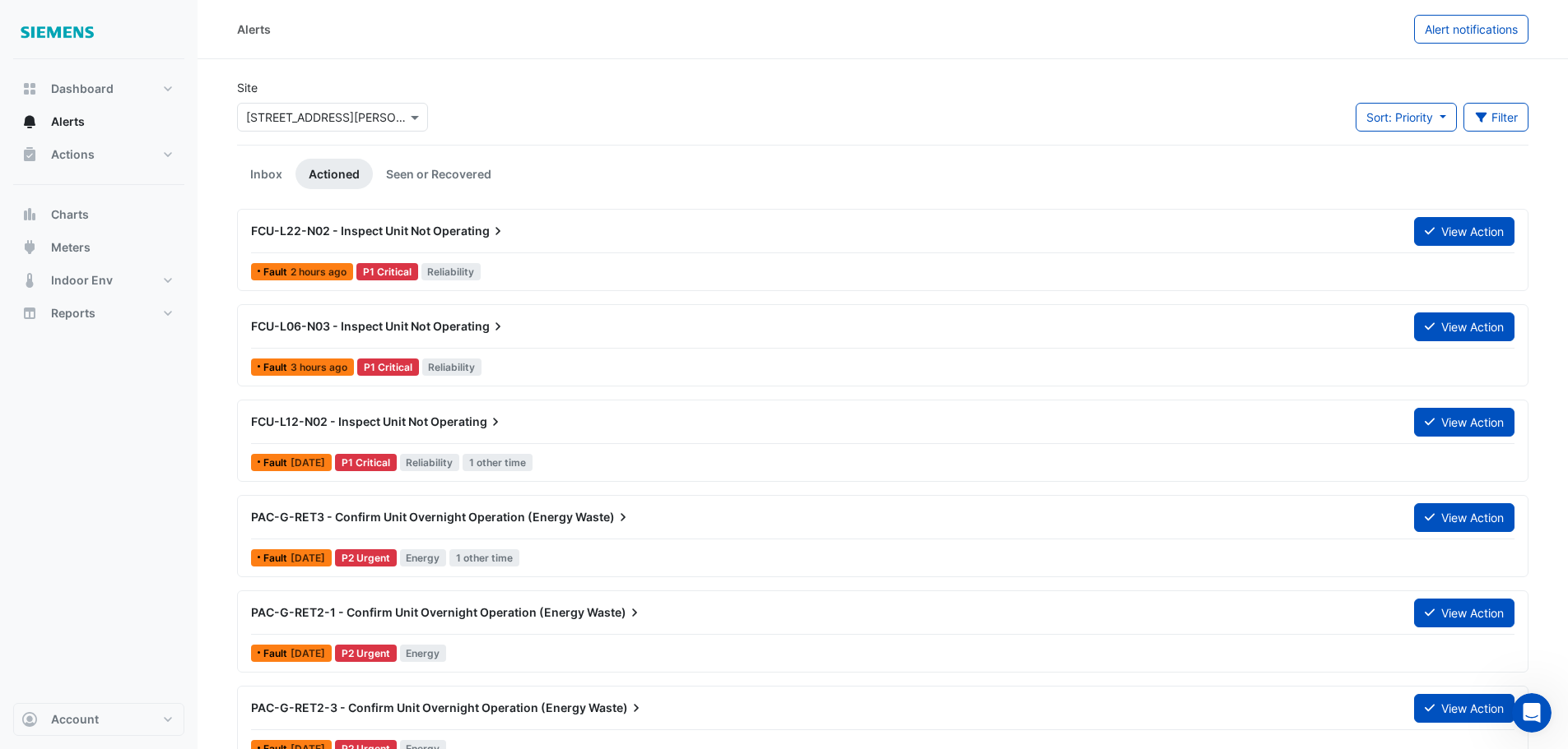
scroll to position [82, 0]
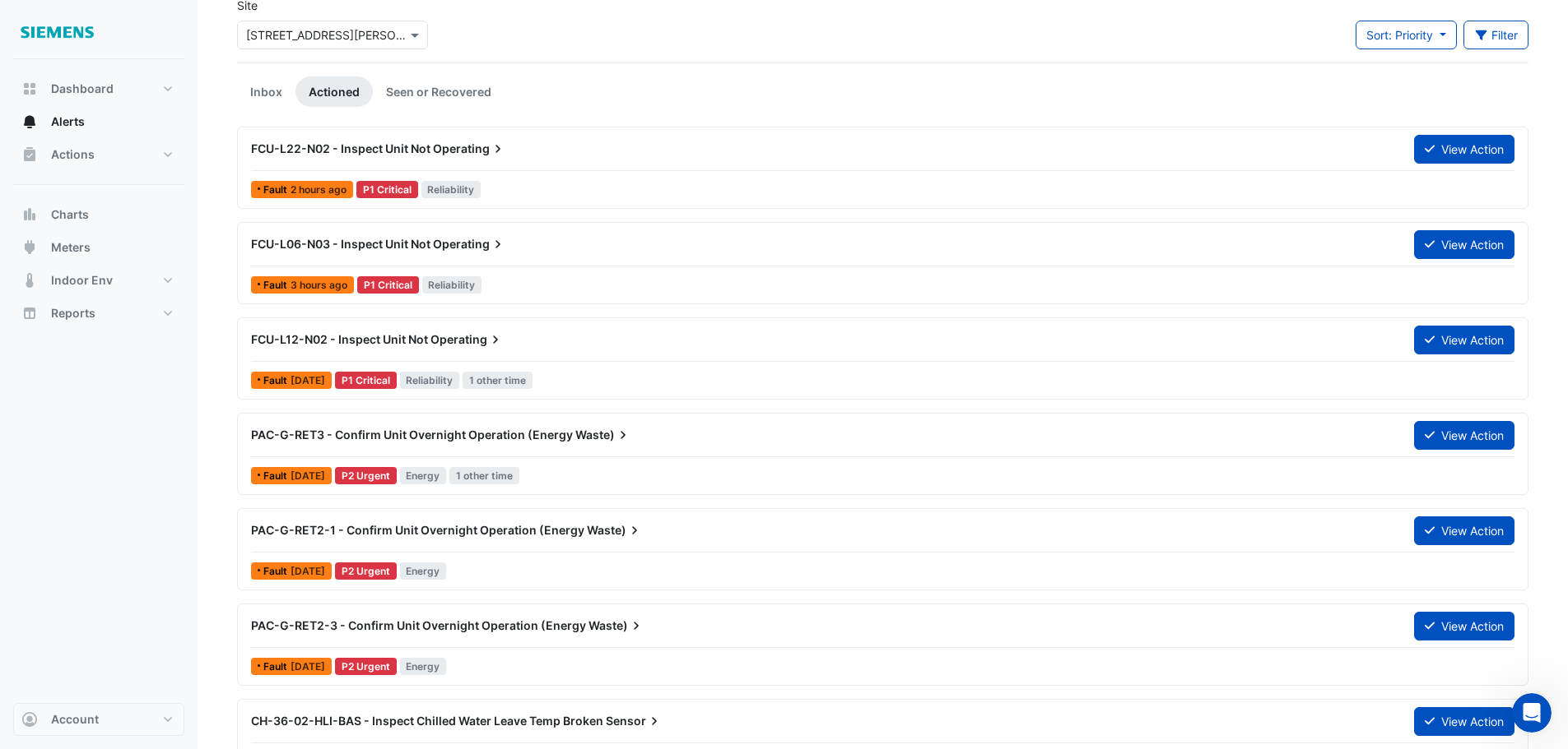
click at [360, 249] on span "FCU-L06-N03 - Inspect Unit Not" at bounding box center [341, 244] width 180 height 14
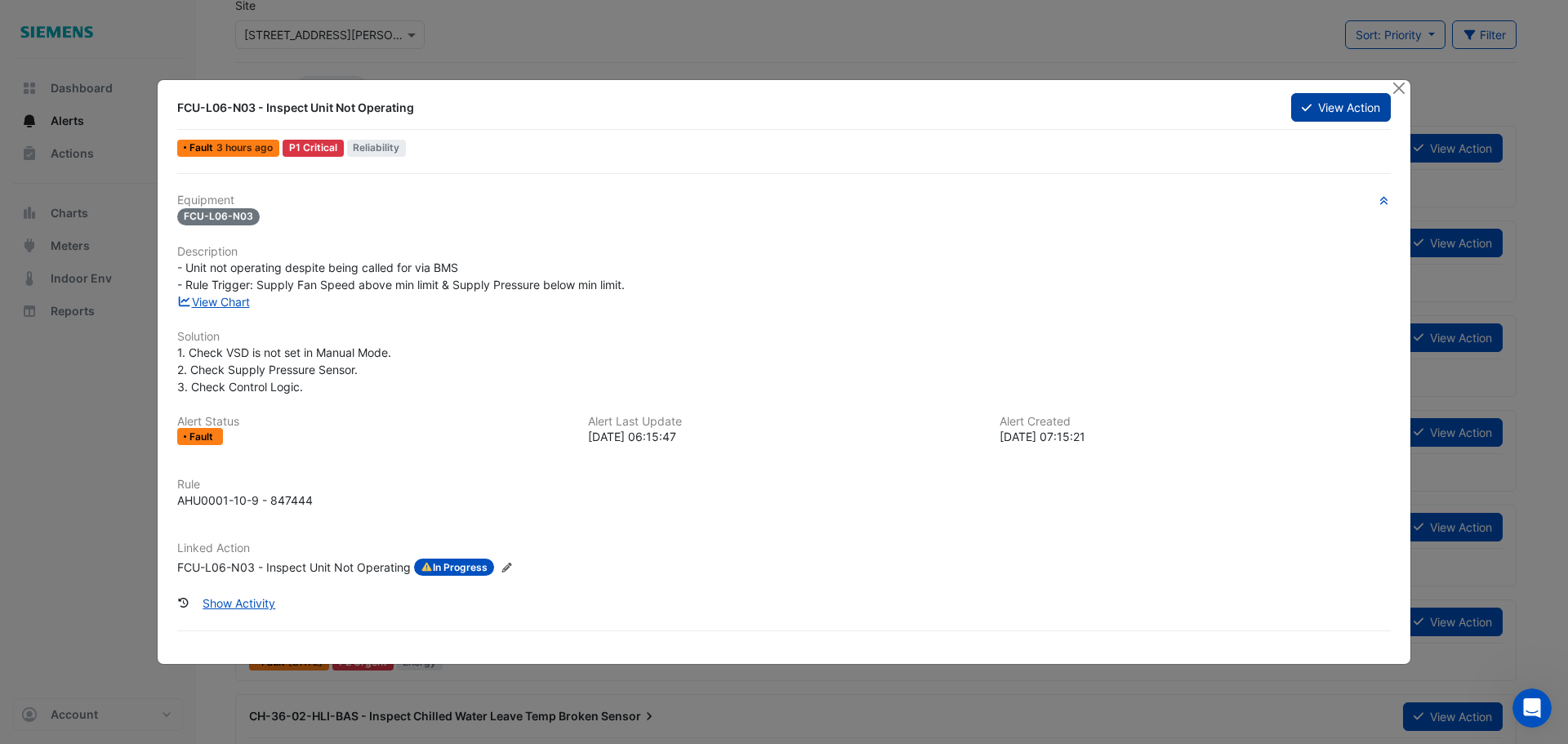
click at [1356, 115] on button "View Action" at bounding box center [1341, 107] width 100 height 28
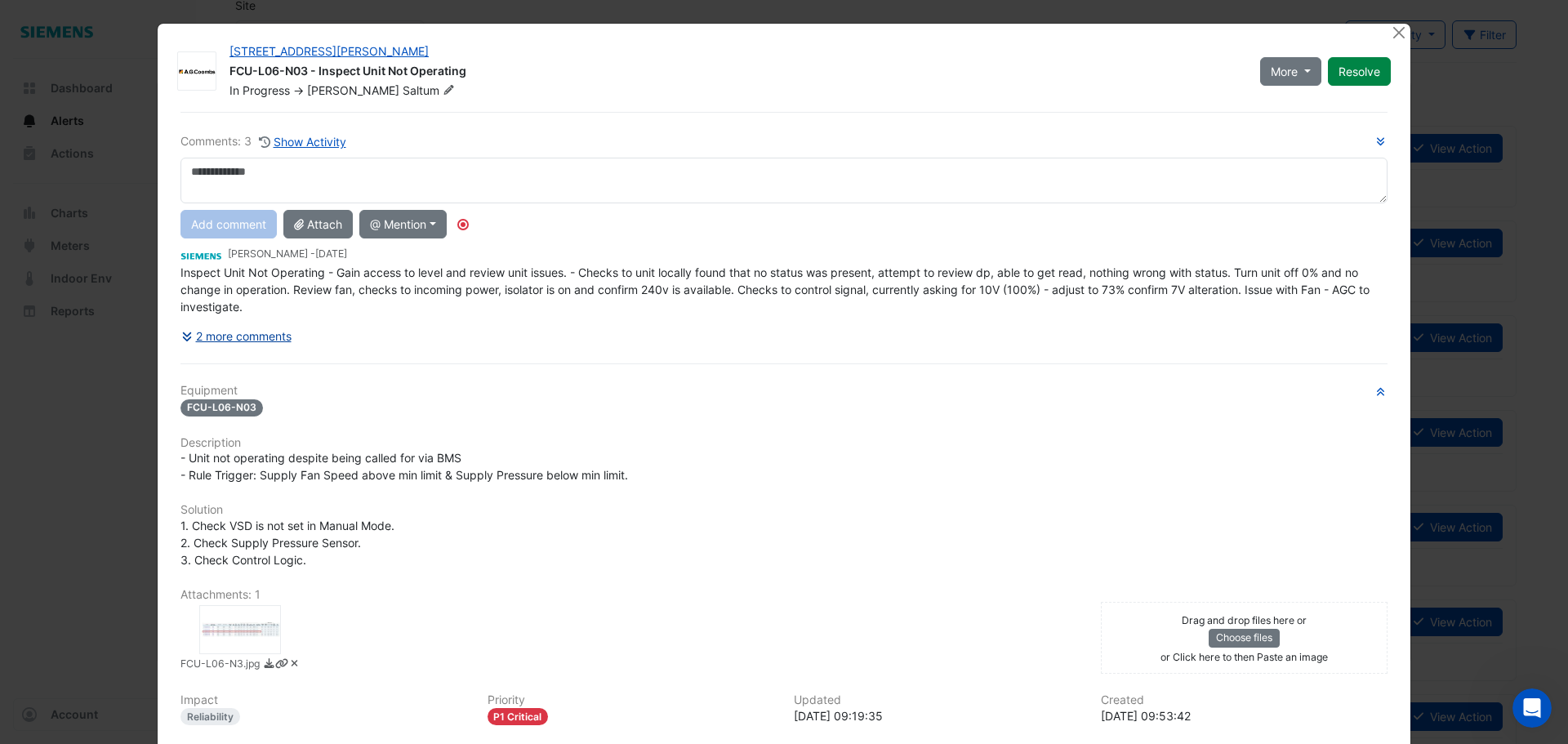
click at [262, 348] on button "2 more comments" at bounding box center [236, 336] width 112 height 28
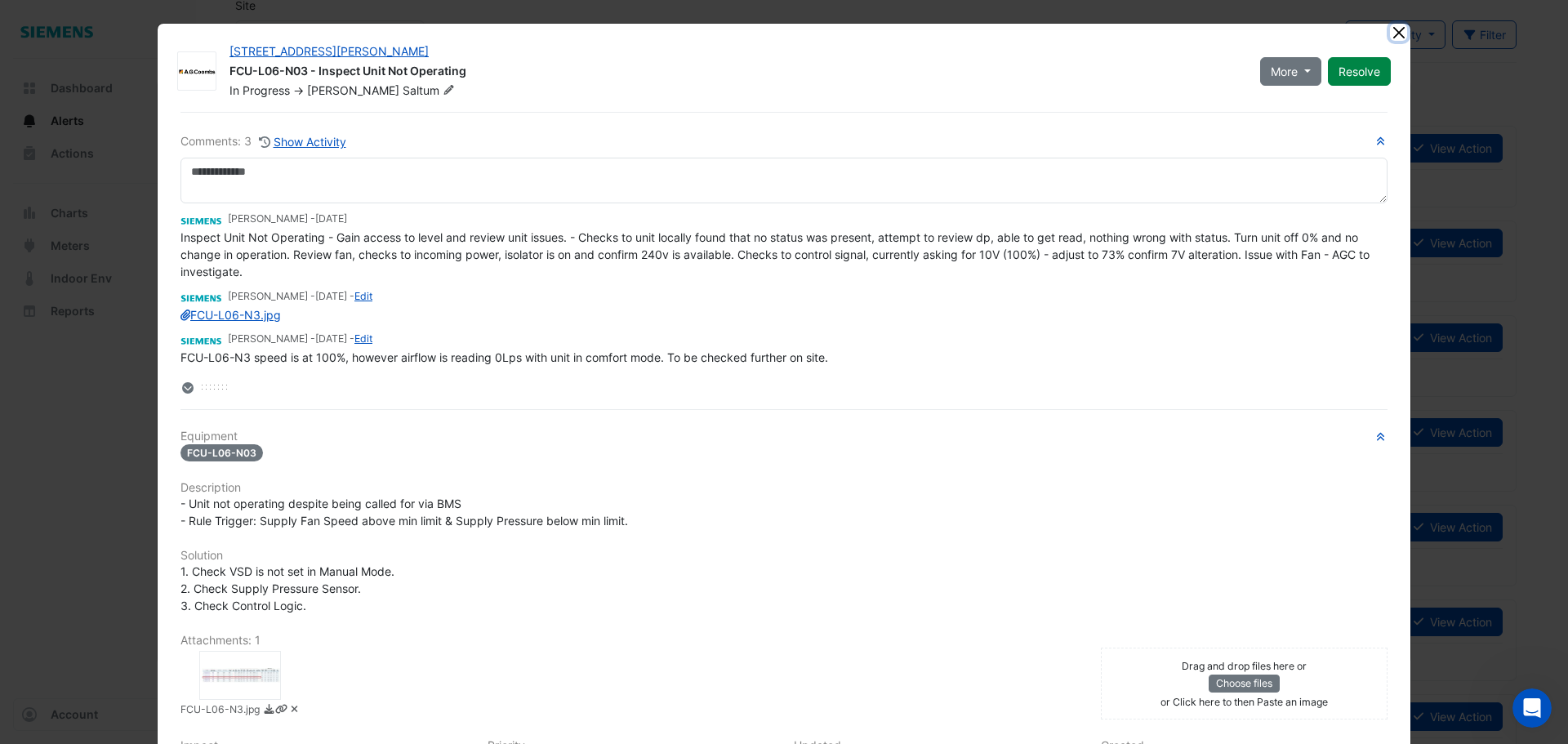
click at [1391, 33] on button "Close" at bounding box center [1398, 33] width 17 height 17
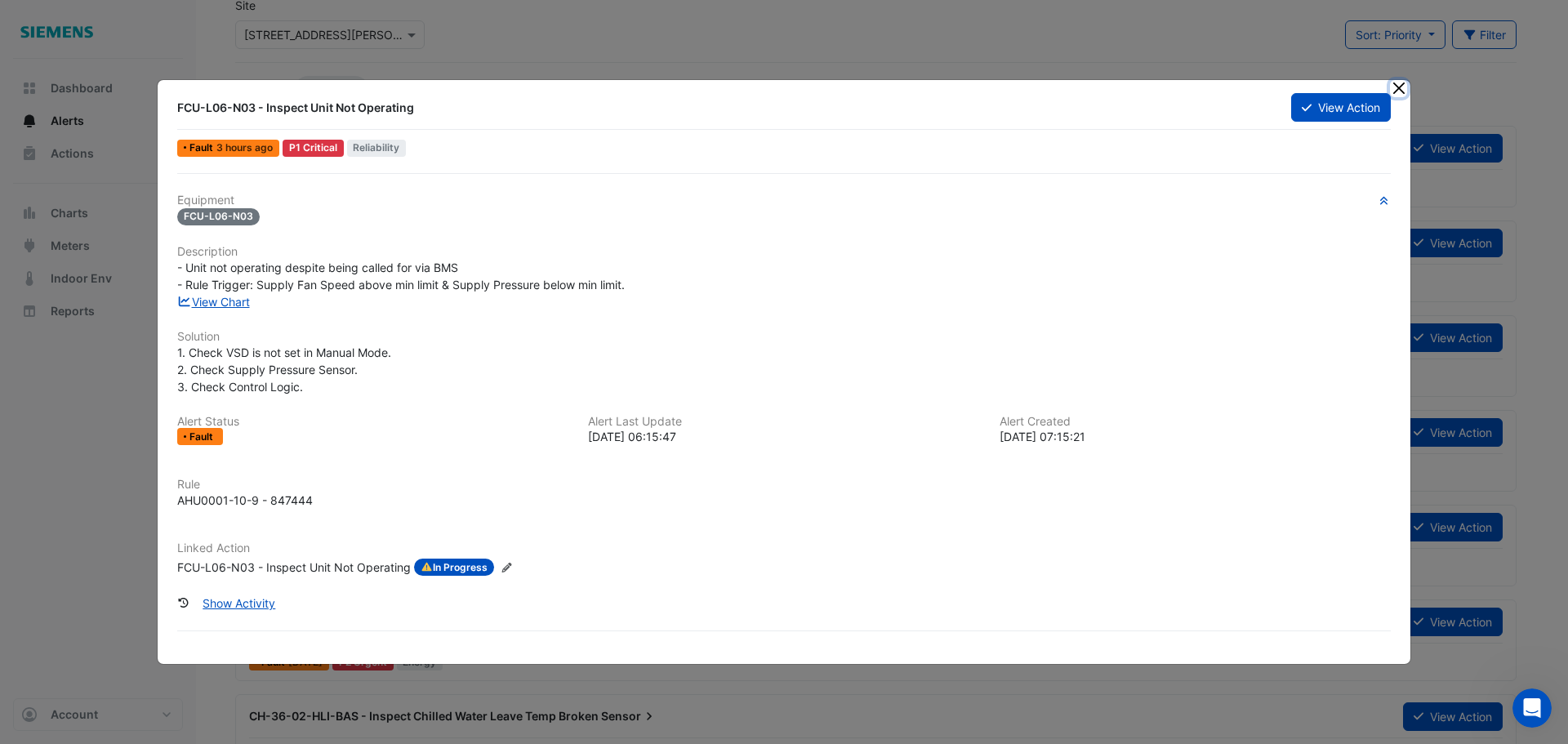
click at [1400, 88] on button "Close" at bounding box center [1398, 88] width 17 height 17
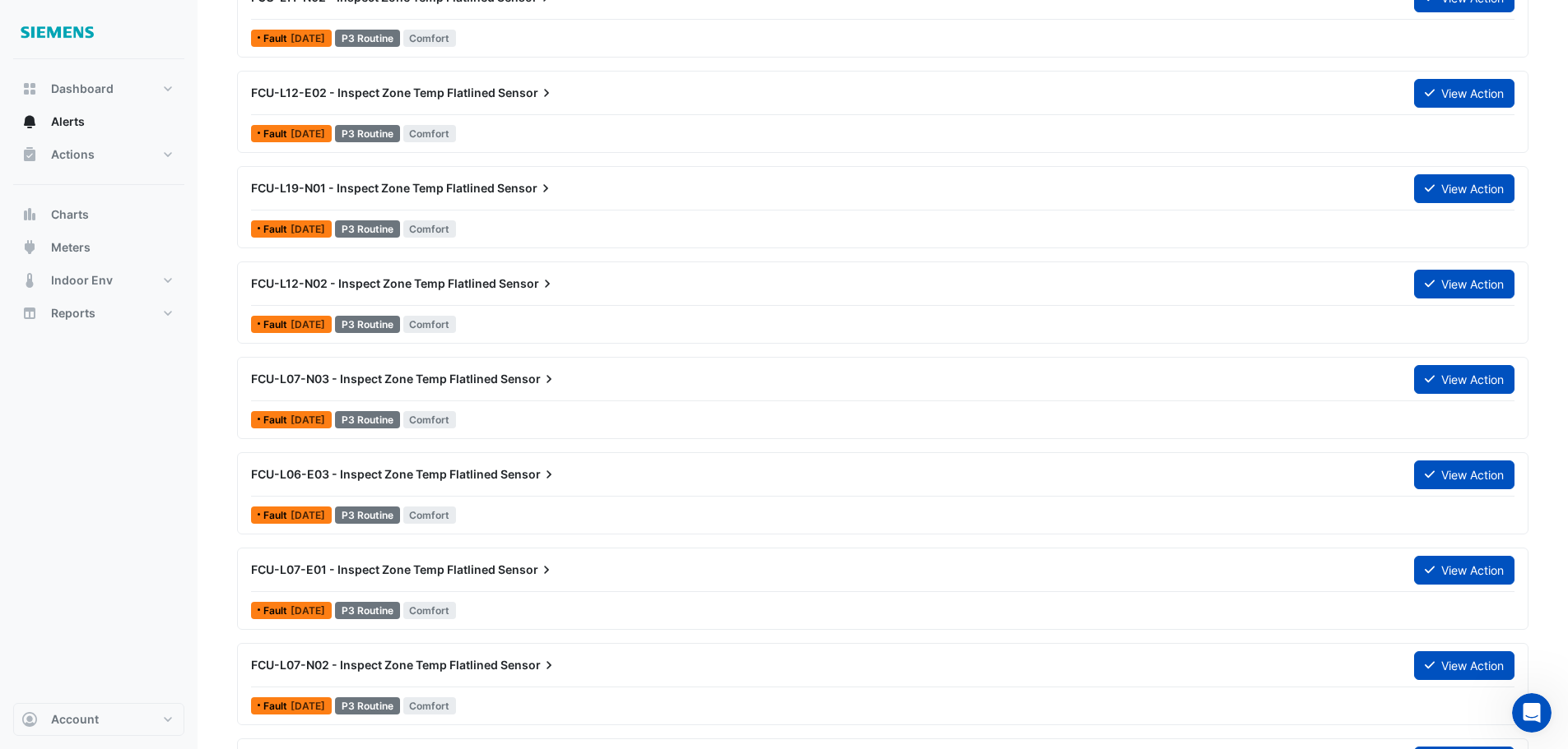
scroll to position [5182, 0]
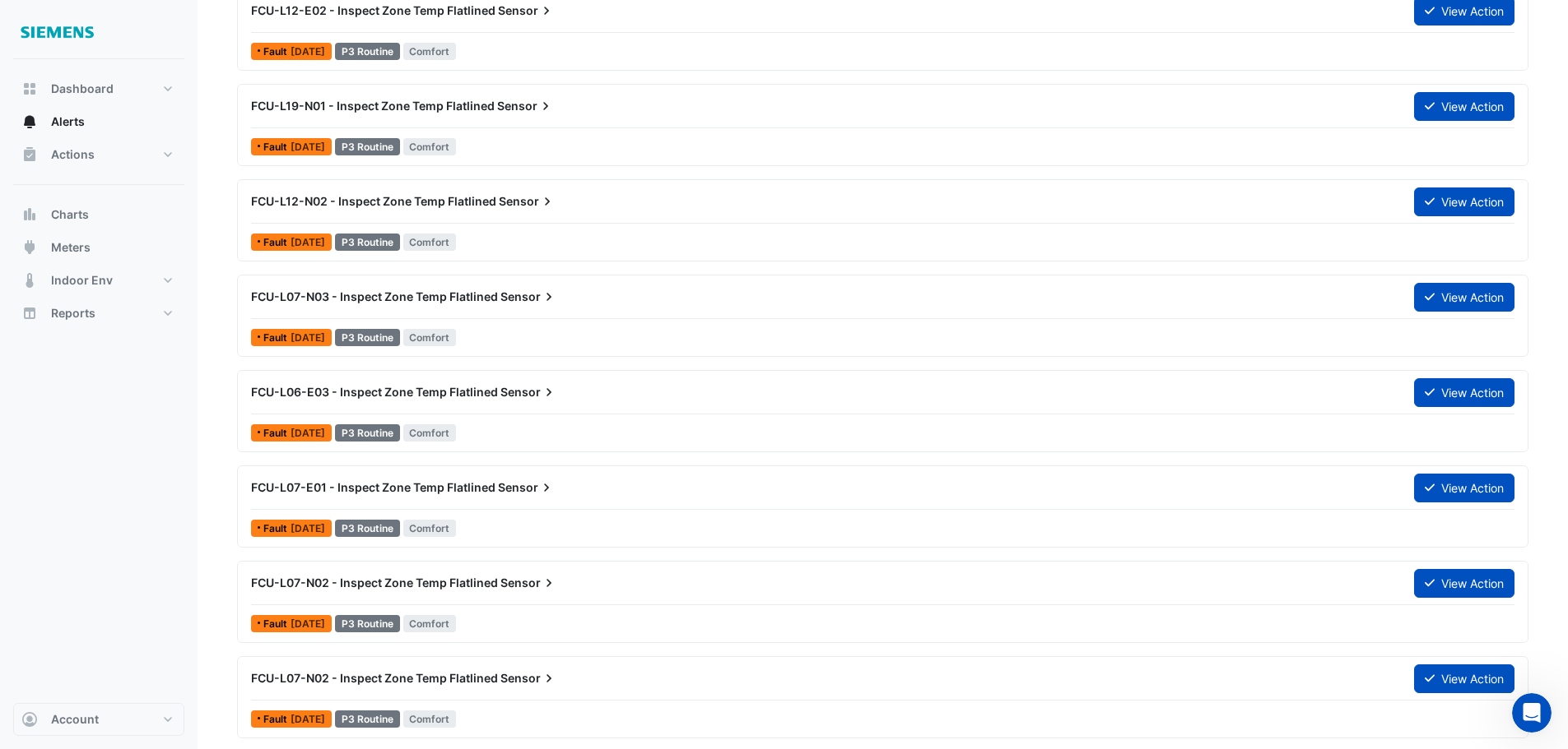
click at [326, 392] on span "FCU-L06-E03 - Inspect Zone Temp Flatlined" at bounding box center [374, 392] width 247 height 14
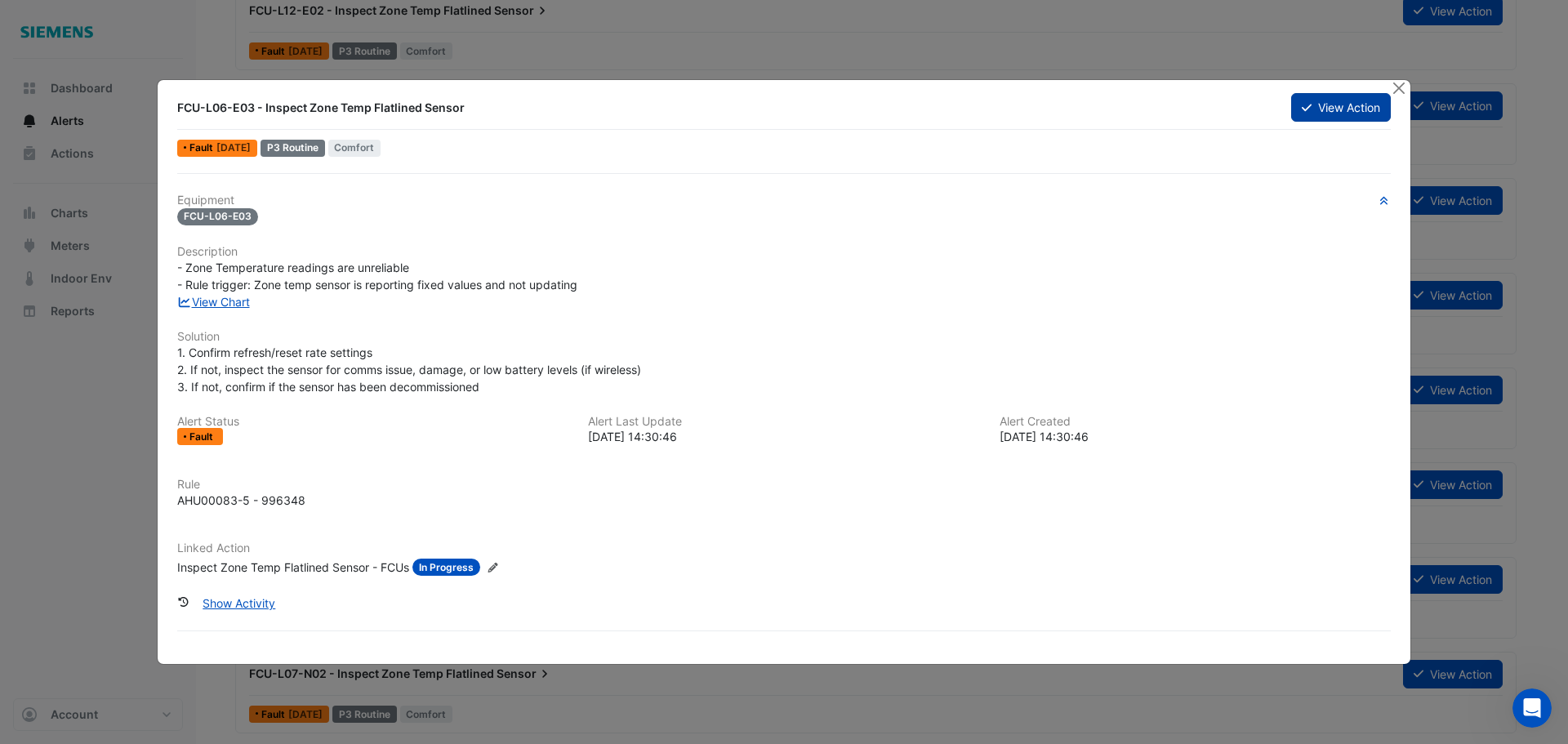
click at [1328, 112] on button "View Action" at bounding box center [1341, 107] width 100 height 28
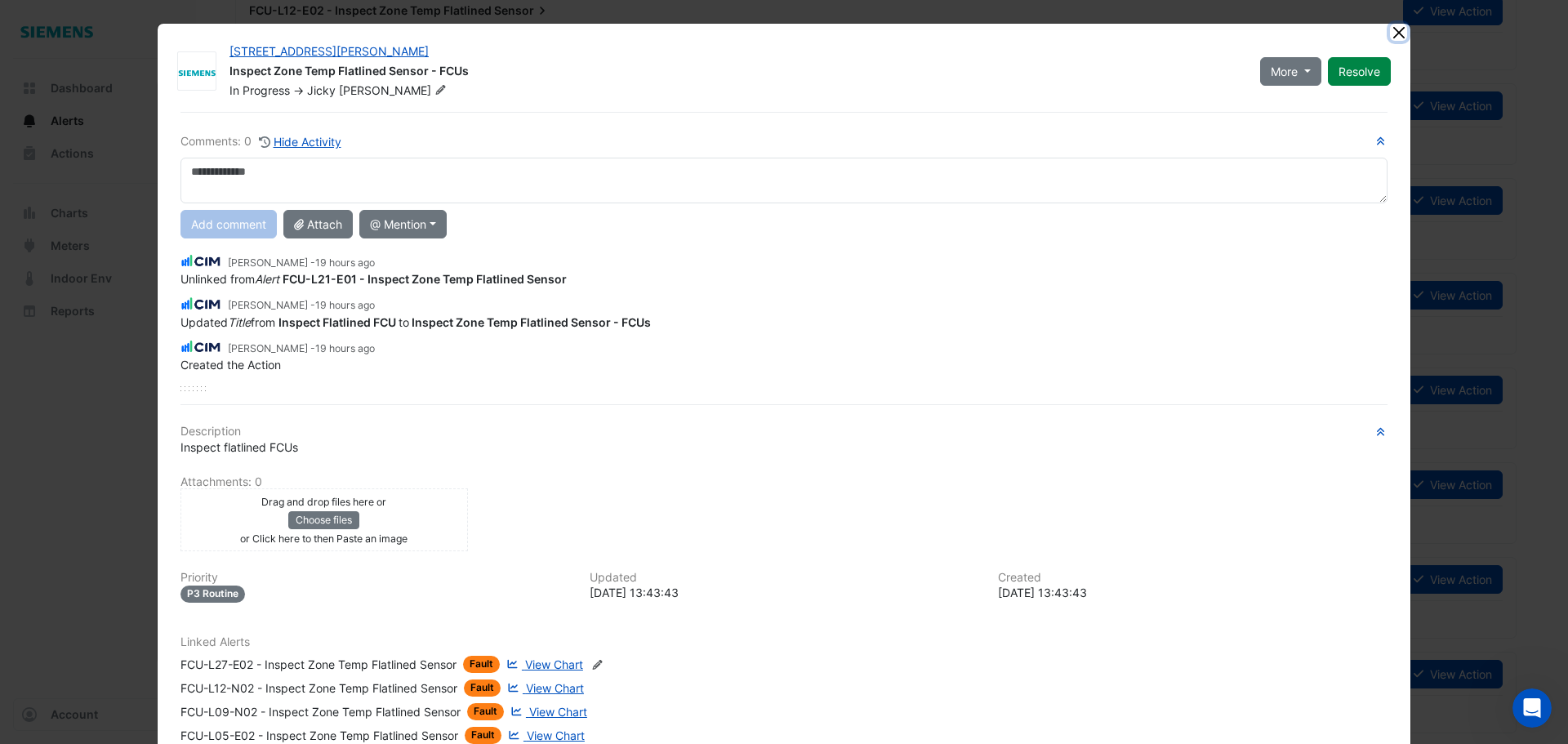
click at [1396, 29] on button "Close" at bounding box center [1398, 33] width 17 height 17
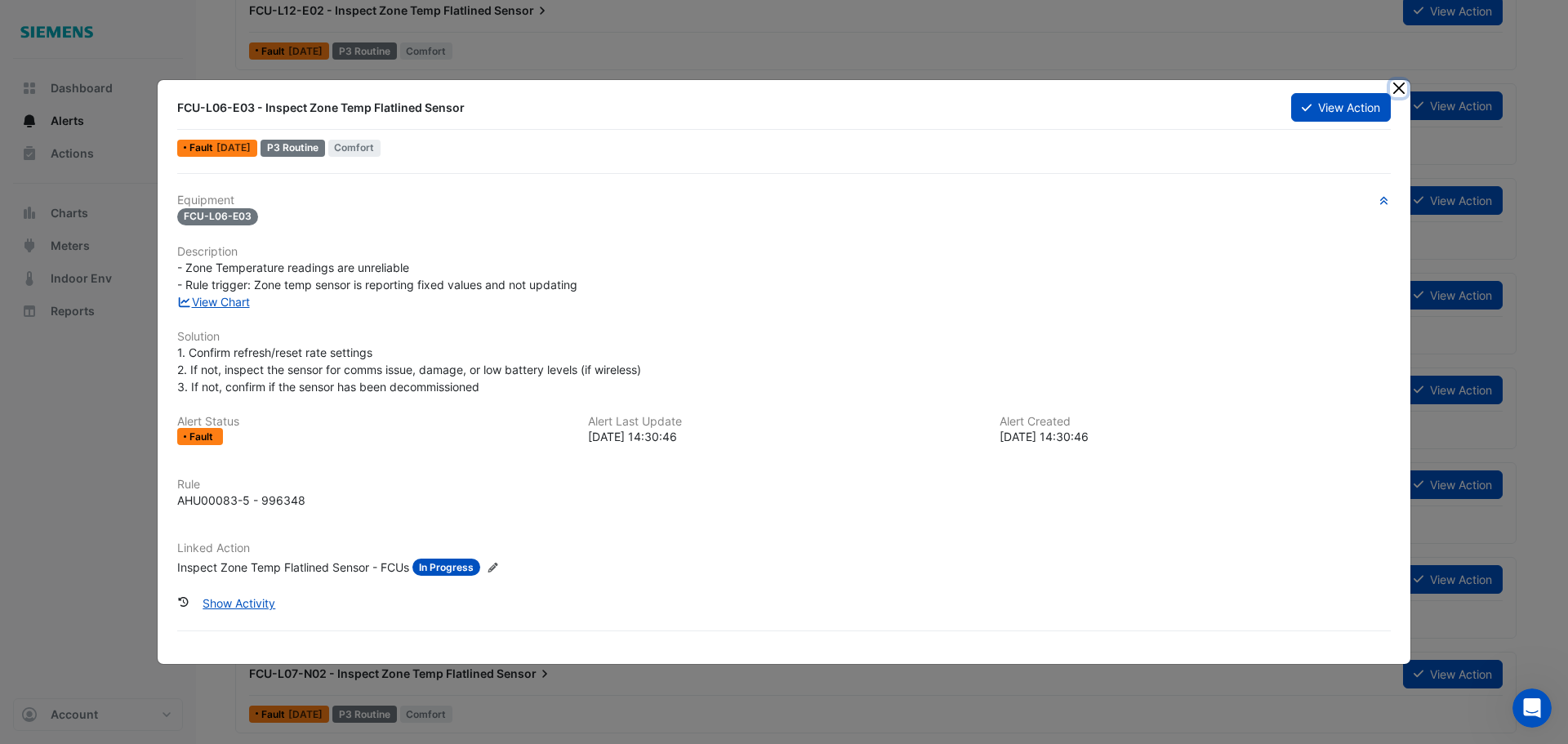
click at [1396, 82] on button "Close" at bounding box center [1398, 88] width 17 height 17
